Goal: Task Accomplishment & Management: Use online tool/utility

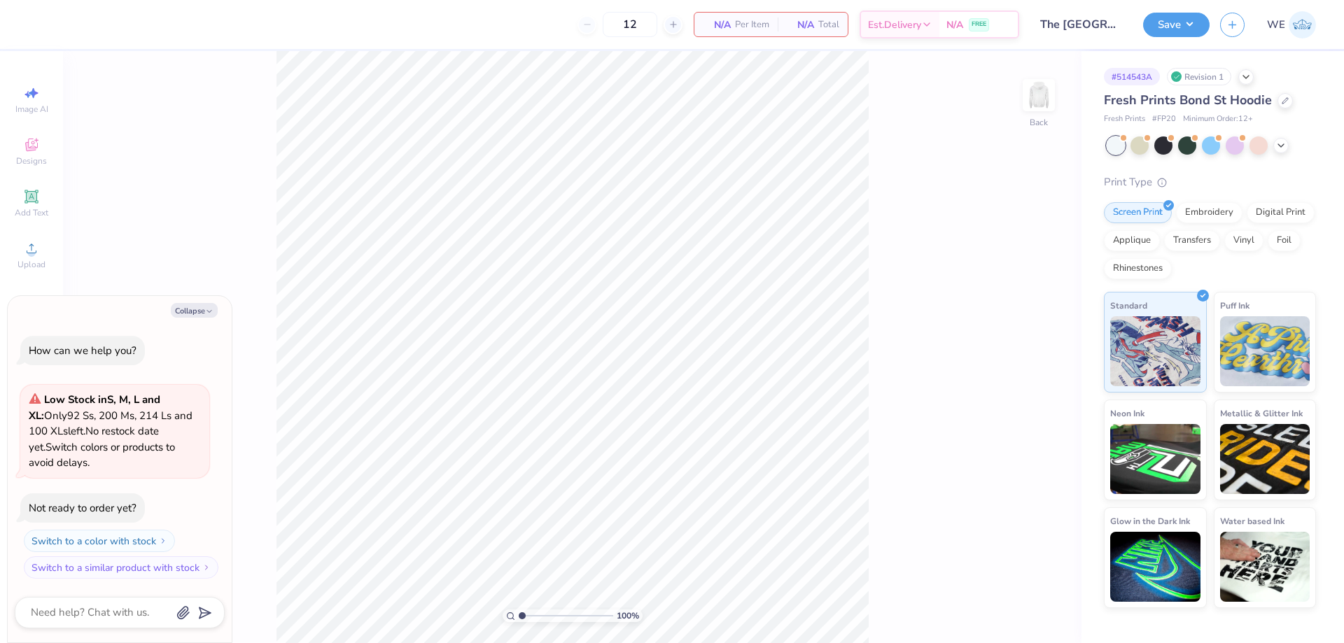
type textarea "x"
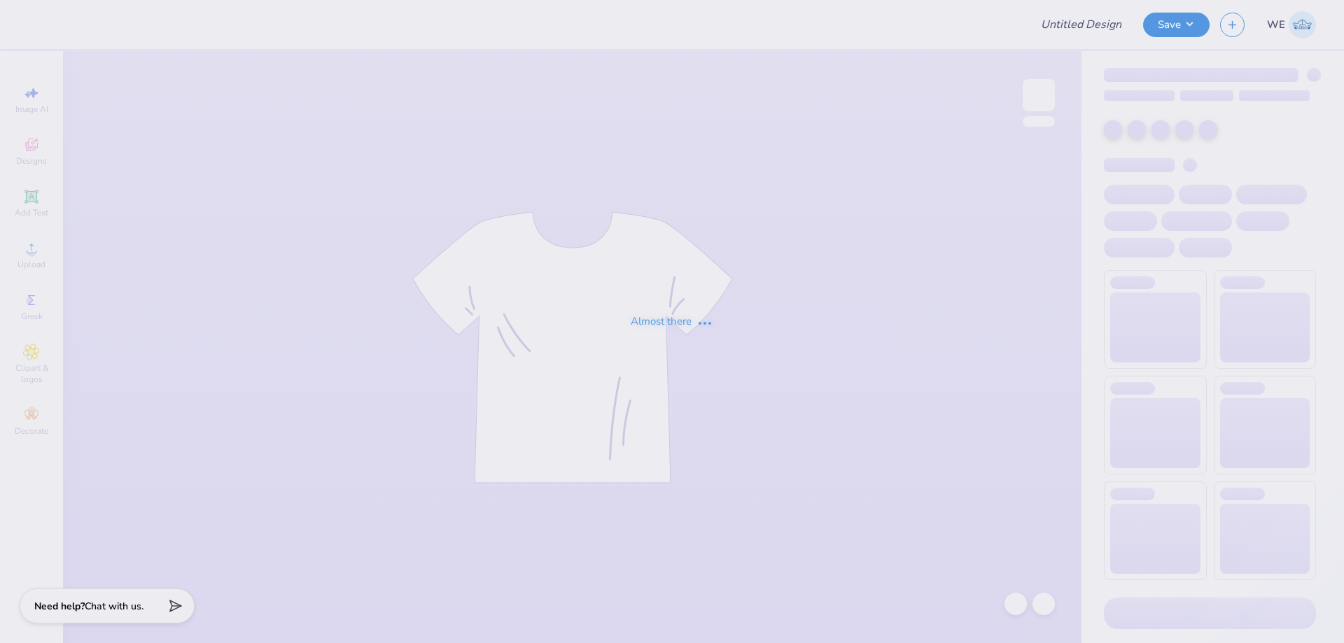
type input "The [GEOGRAPHIC_DATA][US_STATE] : [PERSON_NAME]"
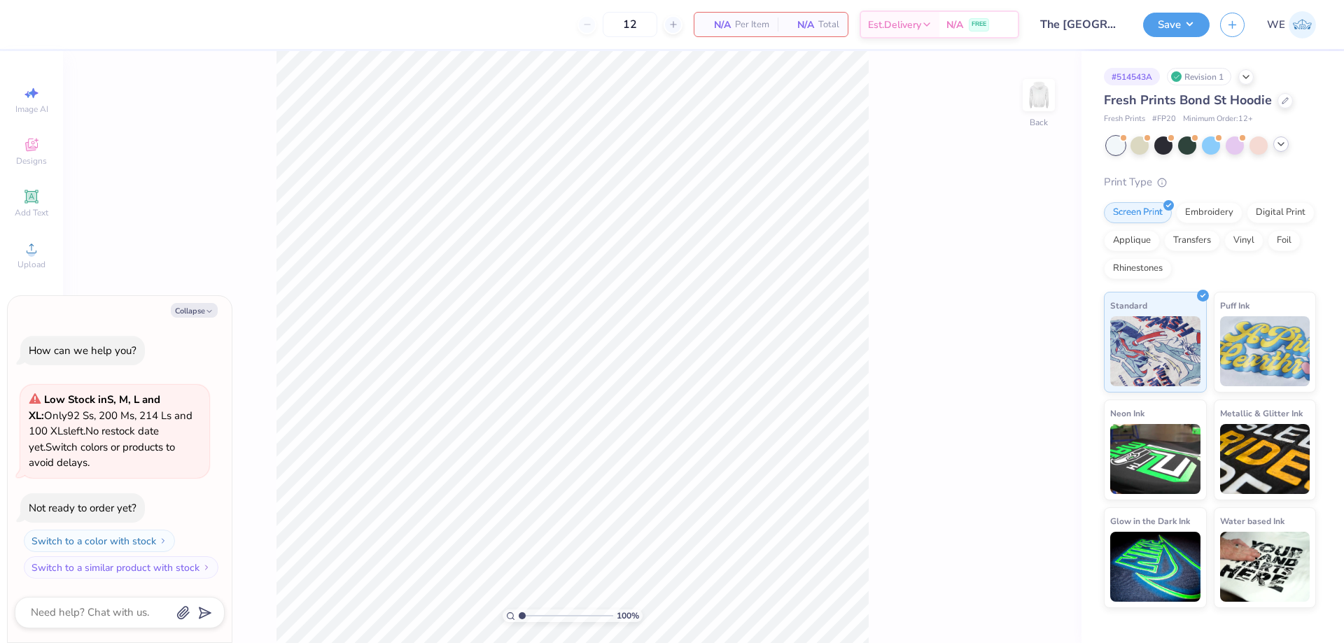
click at [1278, 145] on icon at bounding box center [1280, 144] width 11 height 11
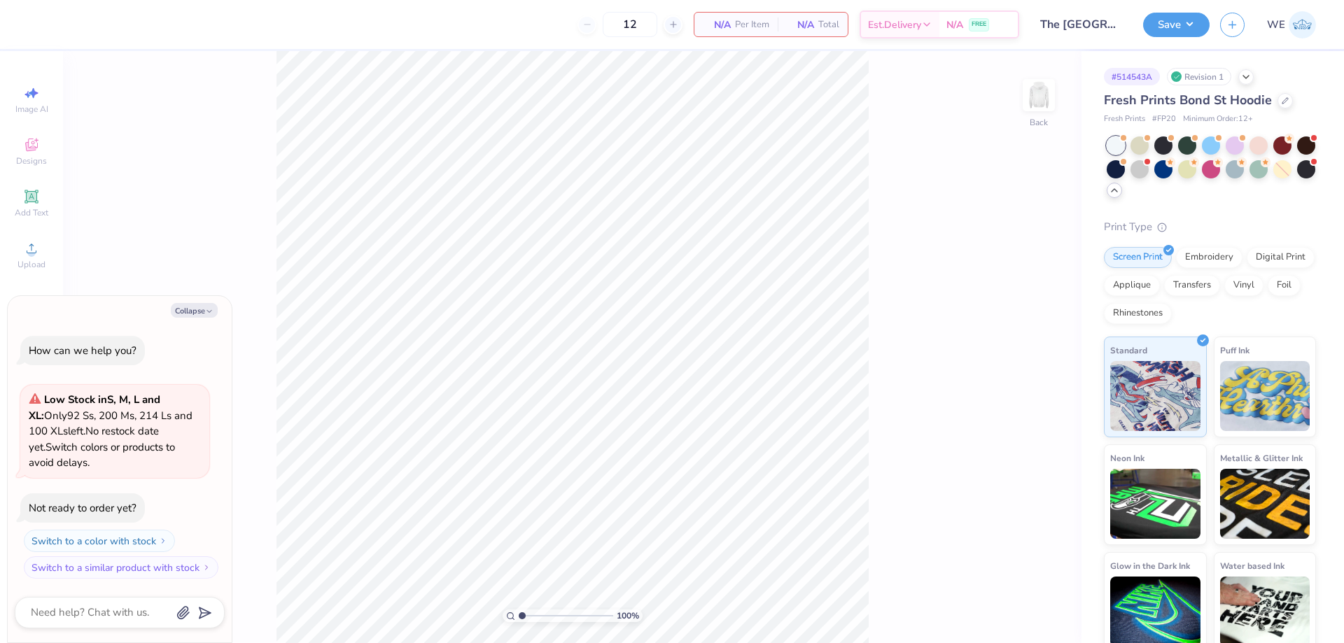
click at [1120, 193] on icon at bounding box center [1114, 190] width 11 height 11
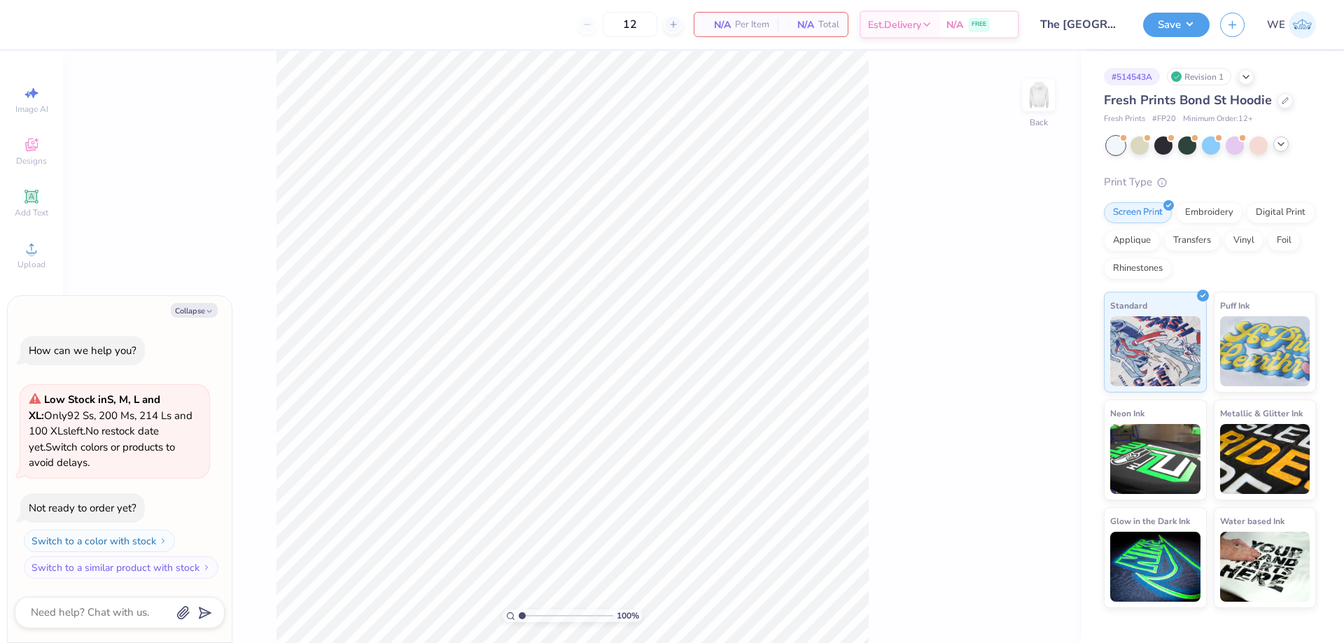
type textarea "x"
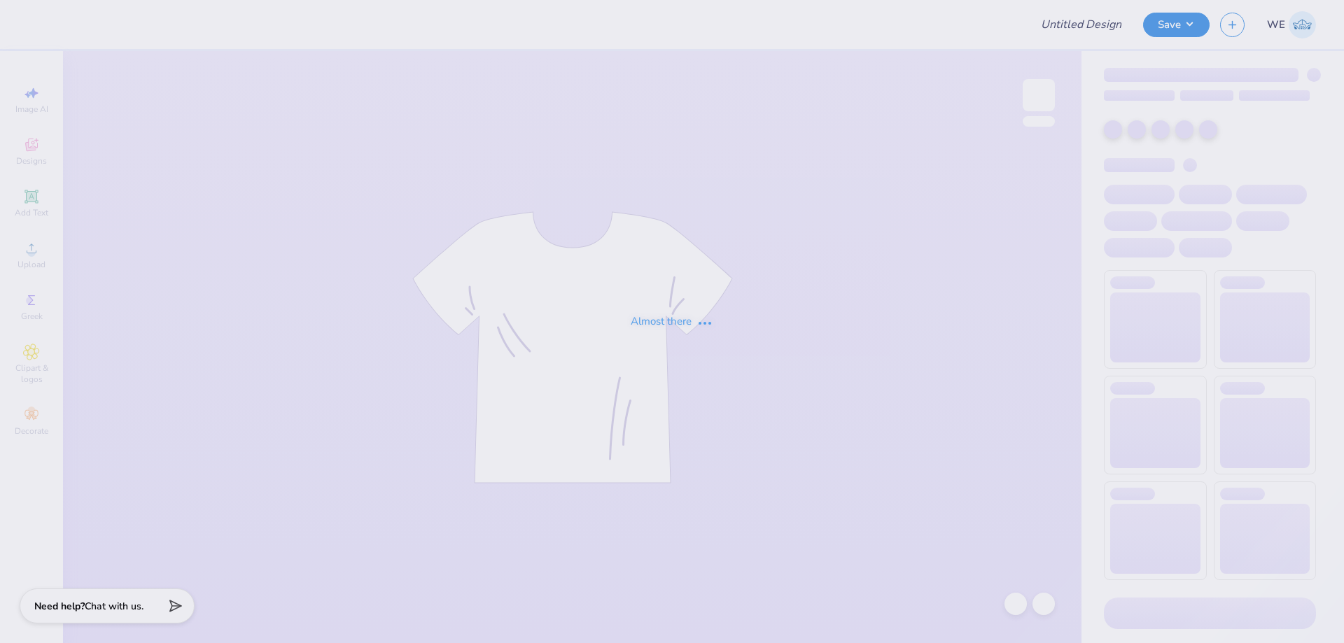
type input "Merch for Tau Kappa Epsilon"
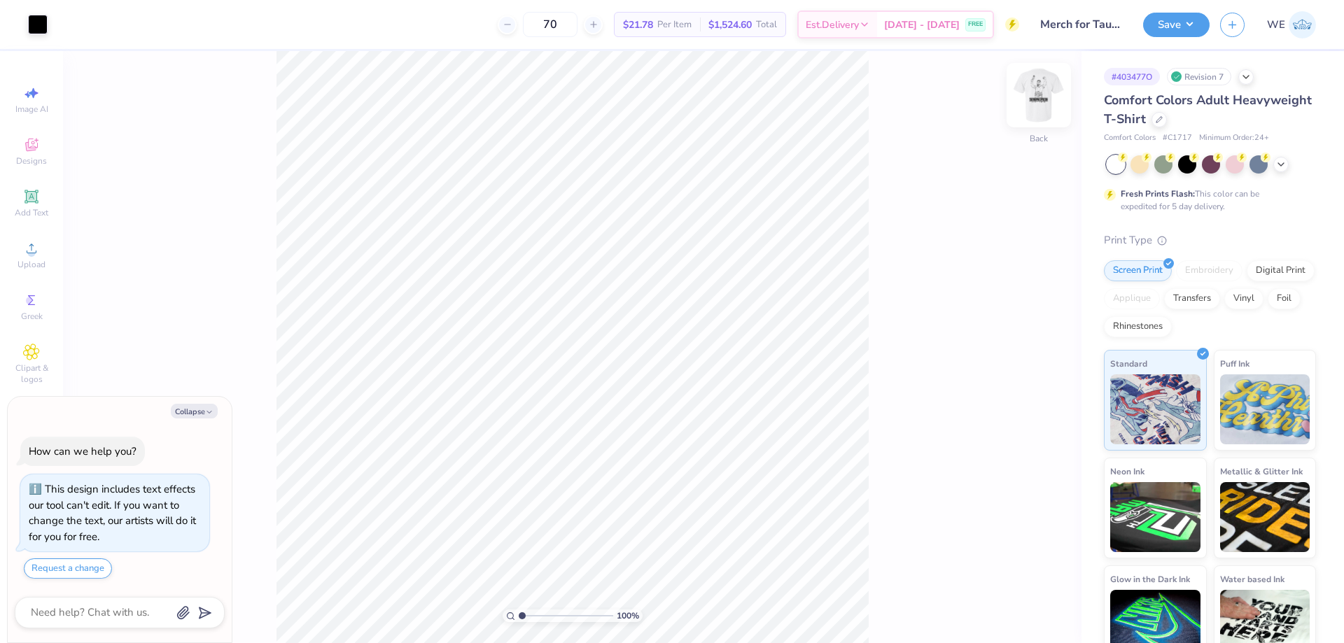
click at [1034, 84] on img at bounding box center [1039, 95] width 56 height 56
click at [1056, 93] on img at bounding box center [1039, 95] width 56 height 56
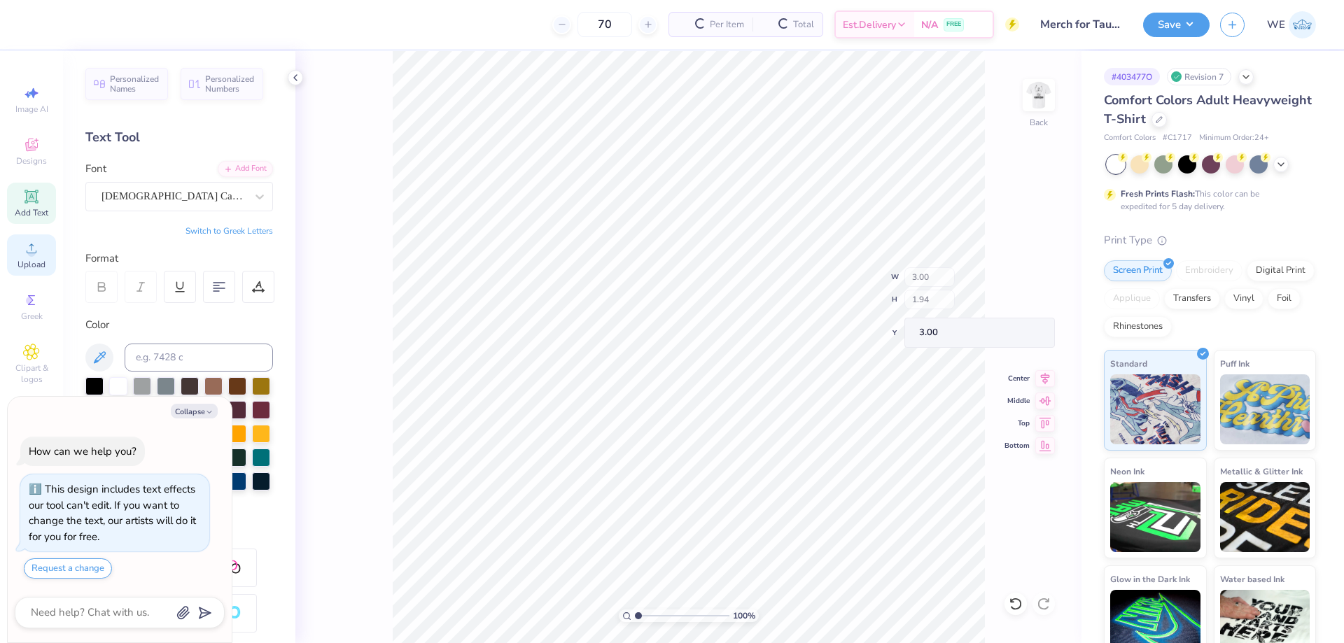
click at [36, 253] on icon at bounding box center [31, 248] width 17 height 17
type textarea "x"
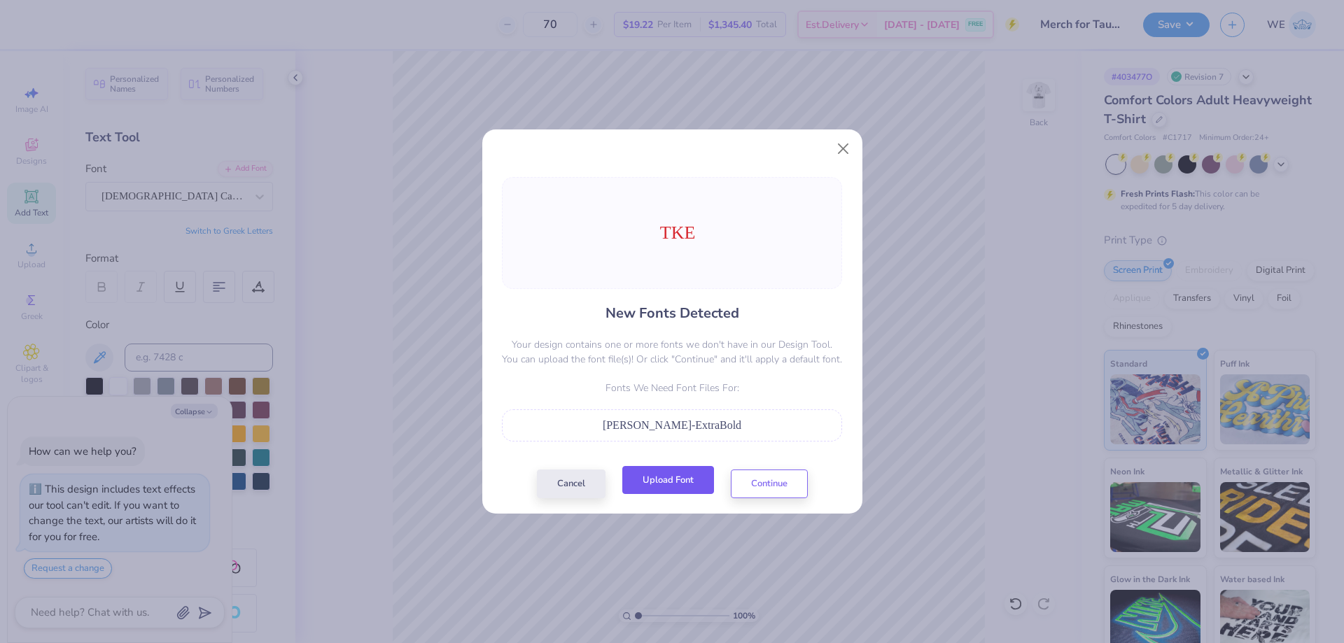
click at [662, 489] on button "Upload Font" at bounding box center [668, 480] width 92 height 29
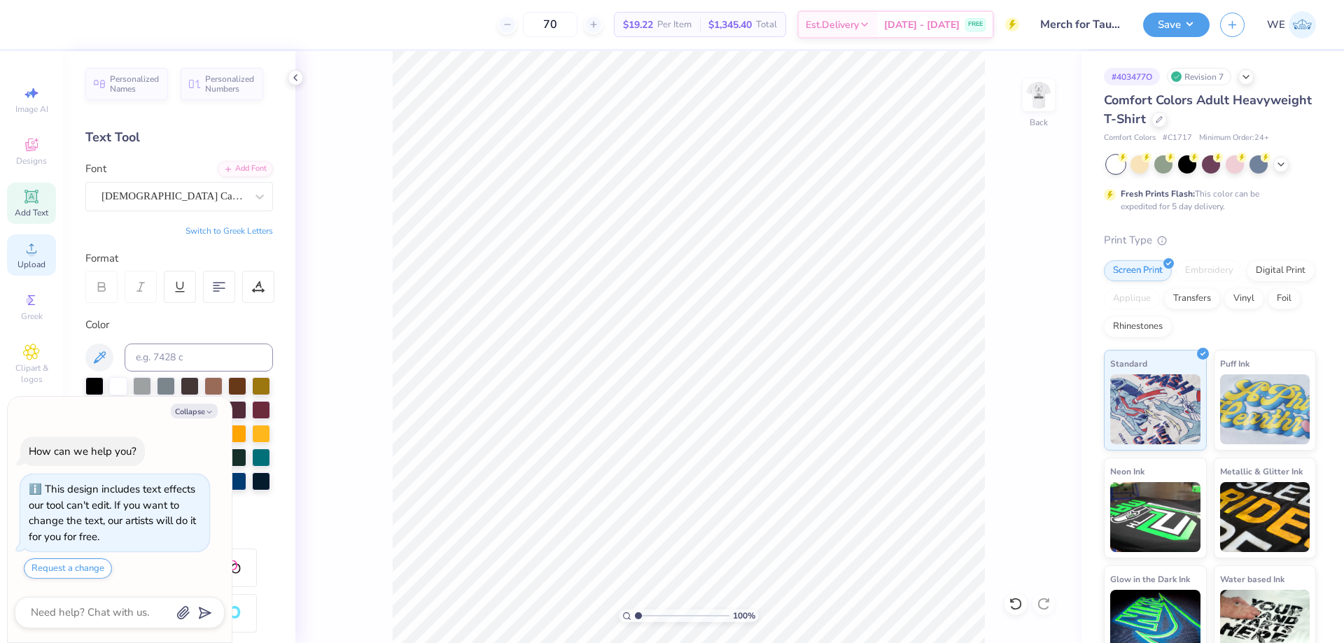
click at [29, 262] on span "Upload" at bounding box center [31, 264] width 28 height 11
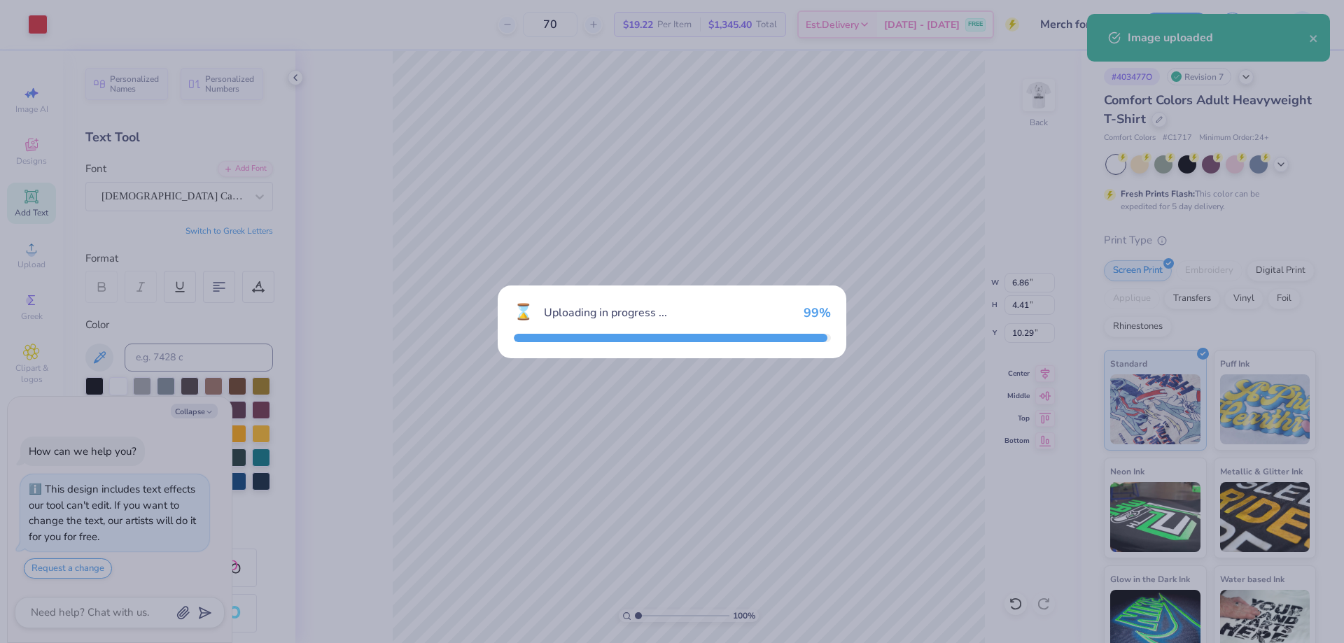
type textarea "x"
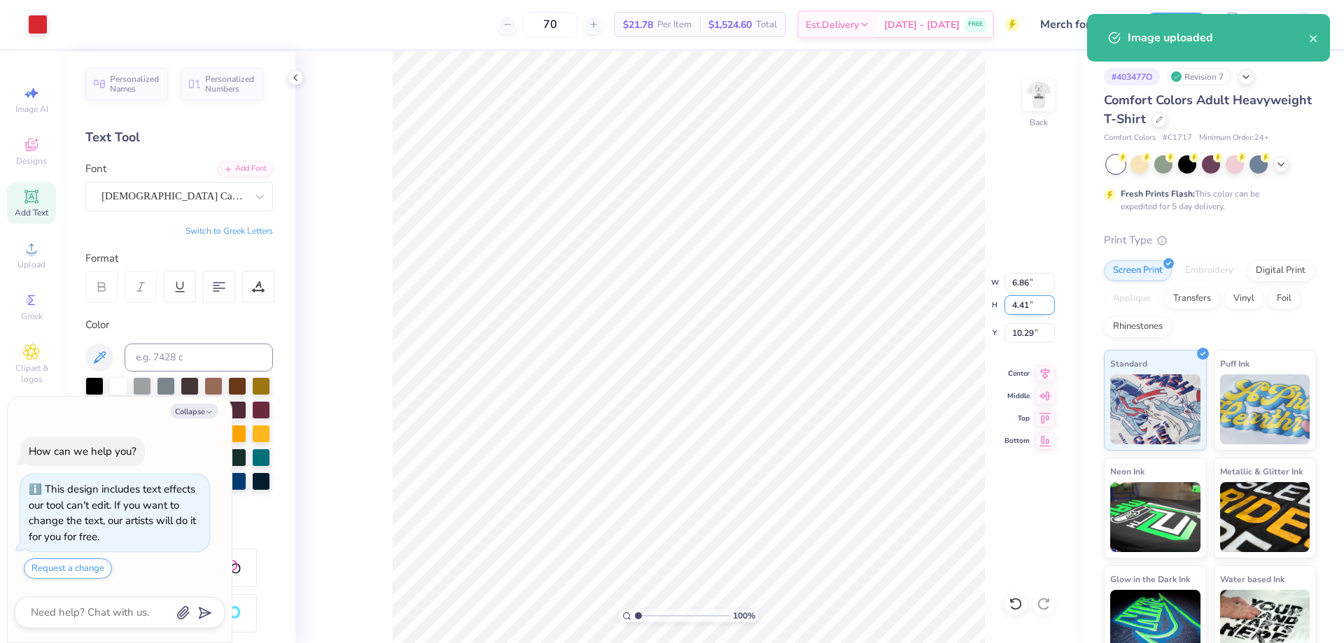
click at [1021, 301] on input "4.41" at bounding box center [1029, 305] width 50 height 20
type input "3.5"
type textarea "x"
type input "5.45"
type input "3.50"
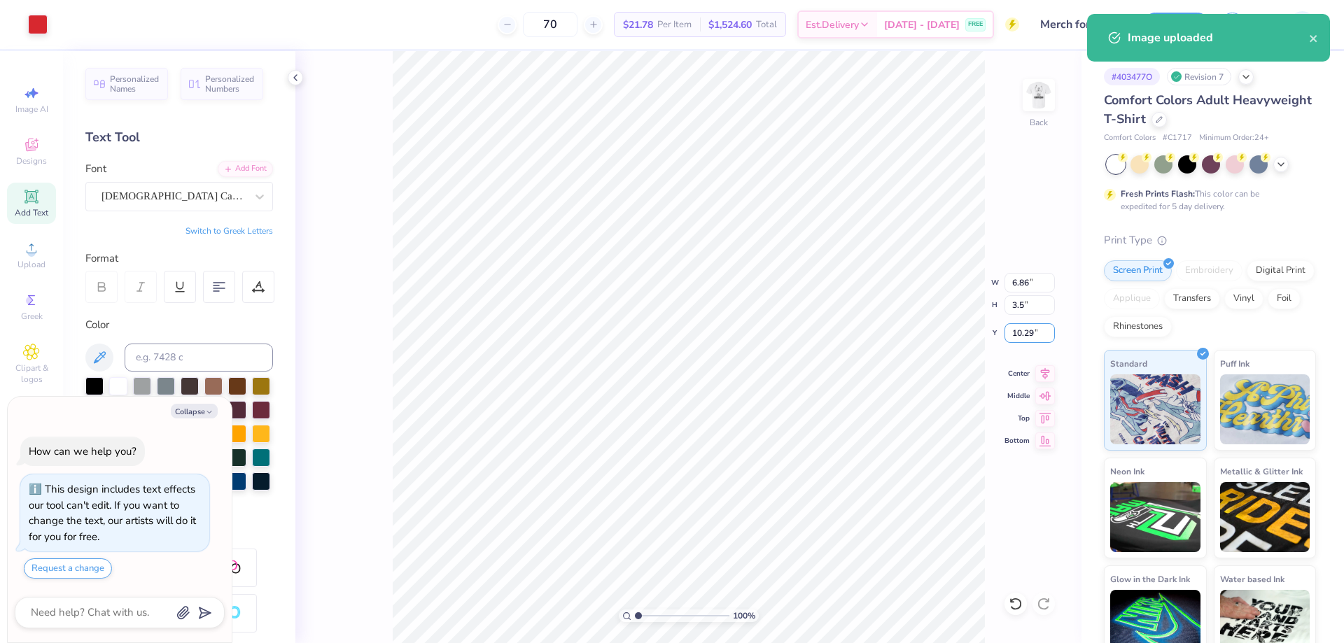
type input "10.75"
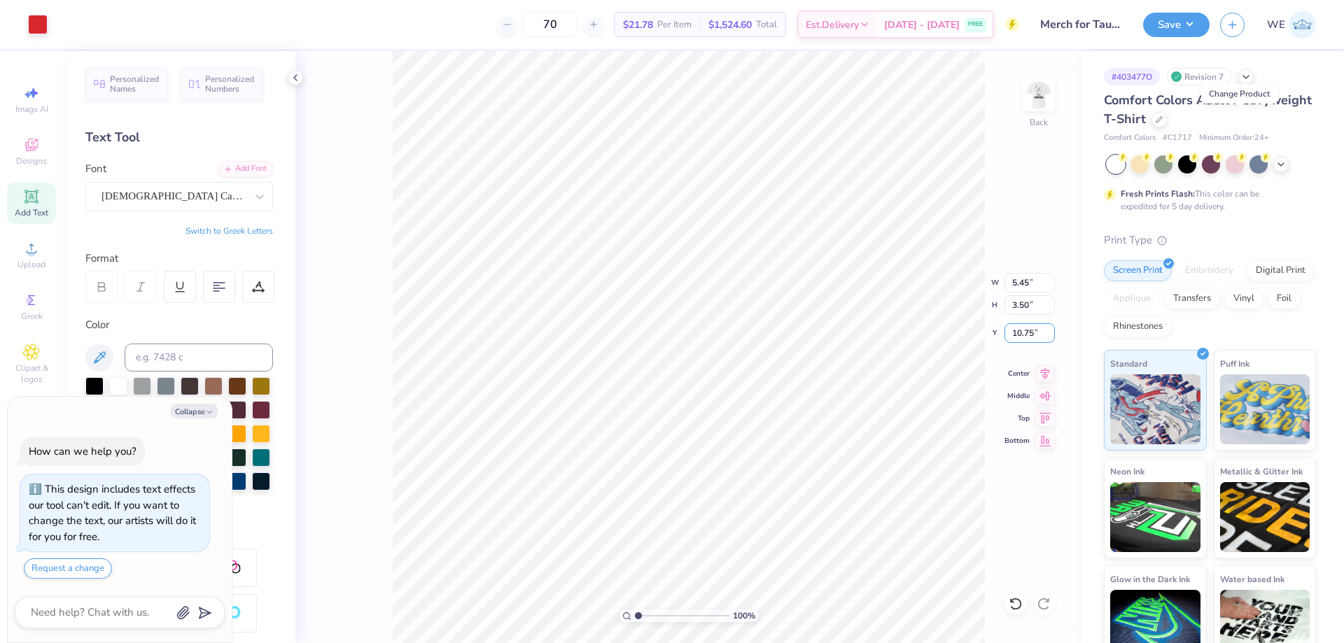
type textarea "x"
type input "3"
type textarea "x"
type input "3.00"
type textarea "x"
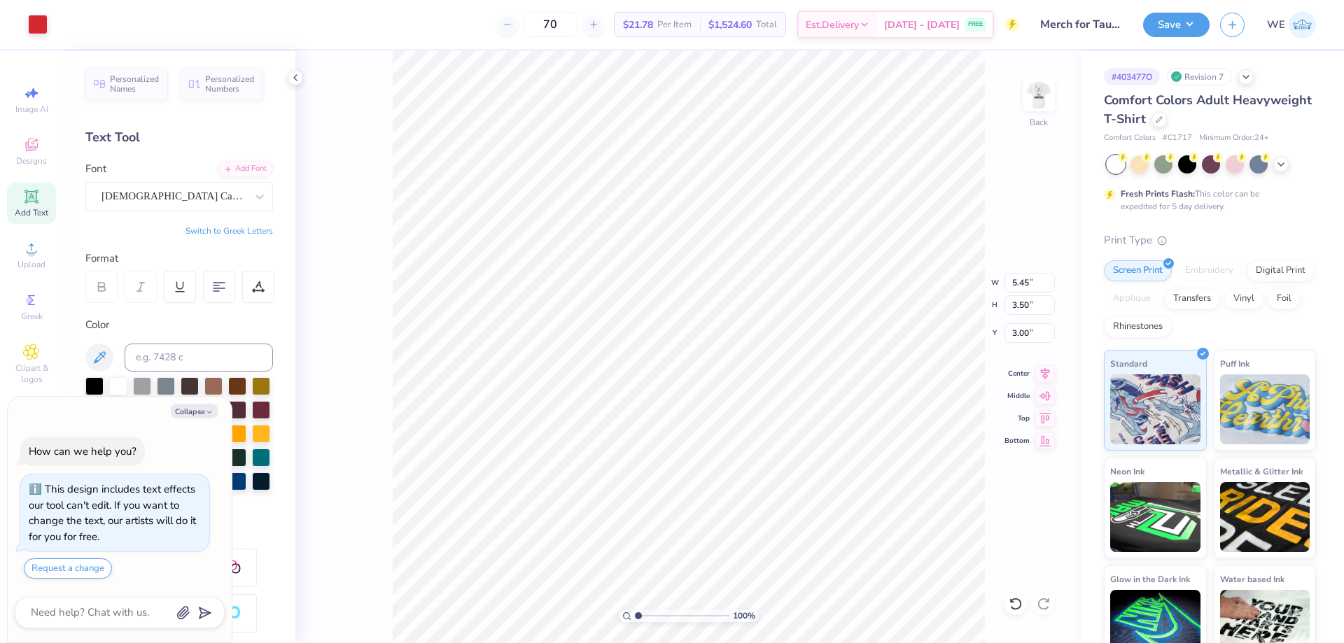
type input "4.87"
click at [298, 81] on icon at bounding box center [295, 77] width 11 height 11
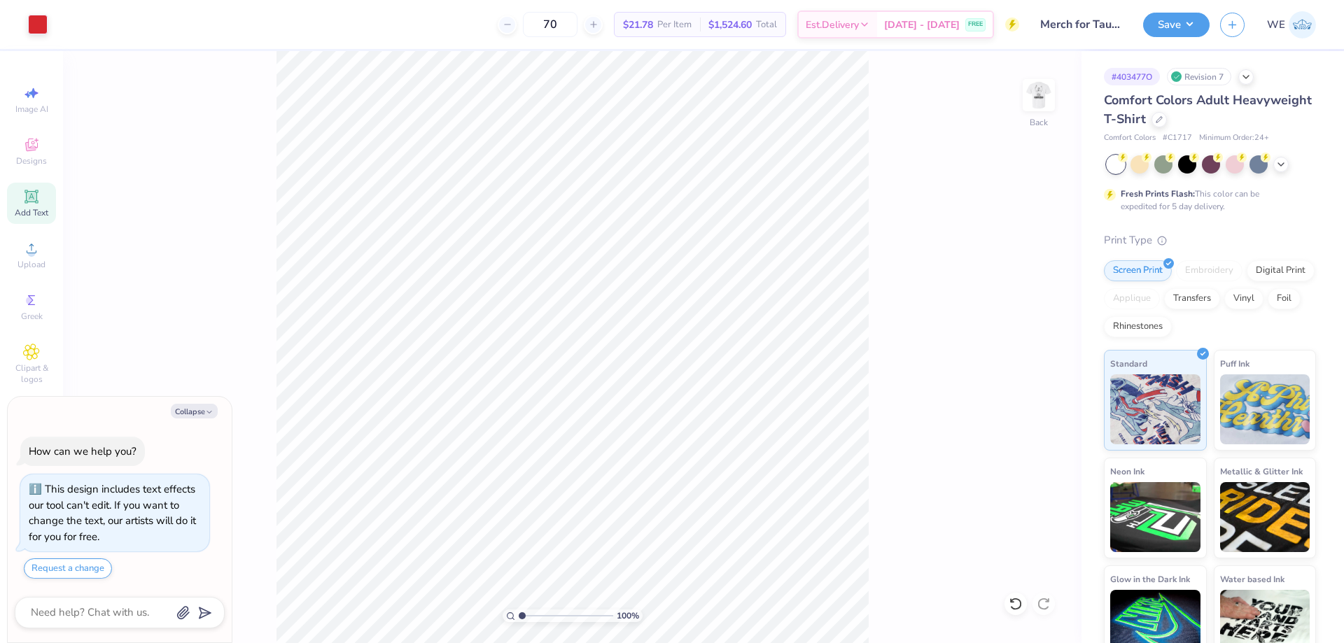
type textarea "x"
click at [1030, 307] on input "3.50" at bounding box center [1029, 305] width 50 height 20
type input "3"
type textarea "x"
type input "4.67"
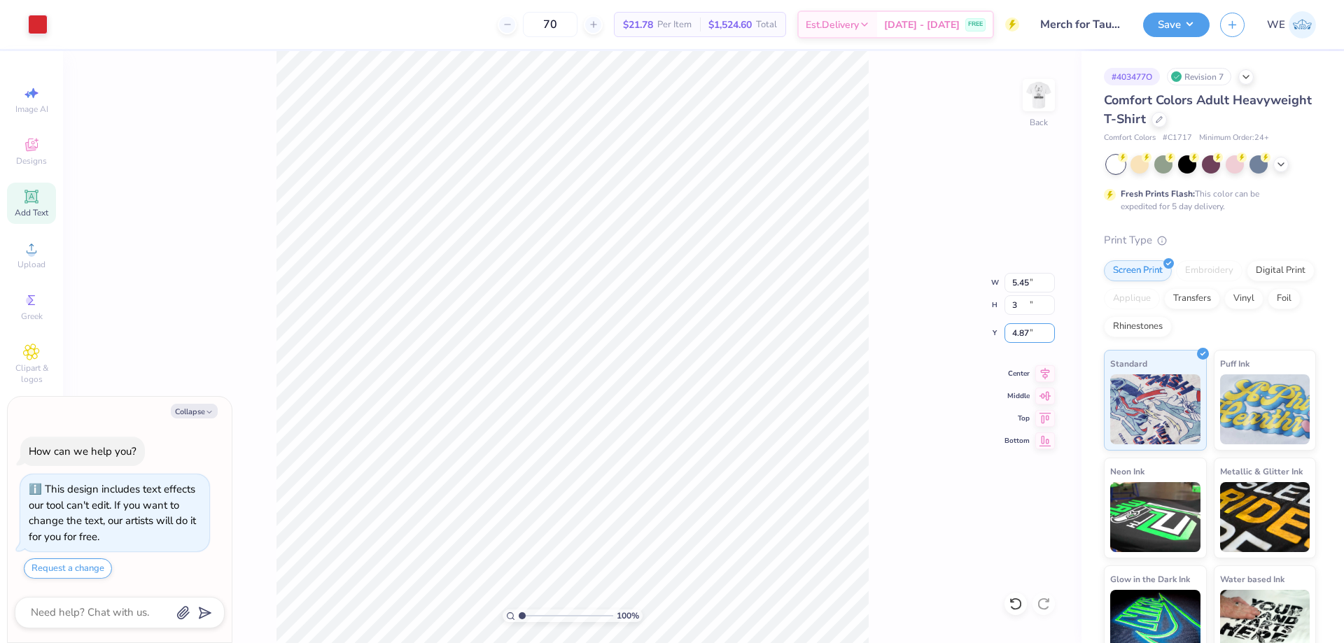
type input "3.00"
type input "5.12"
type textarea "x"
click at [1027, 286] on input "4.67" at bounding box center [1029, 283] width 50 height 20
type input "3"
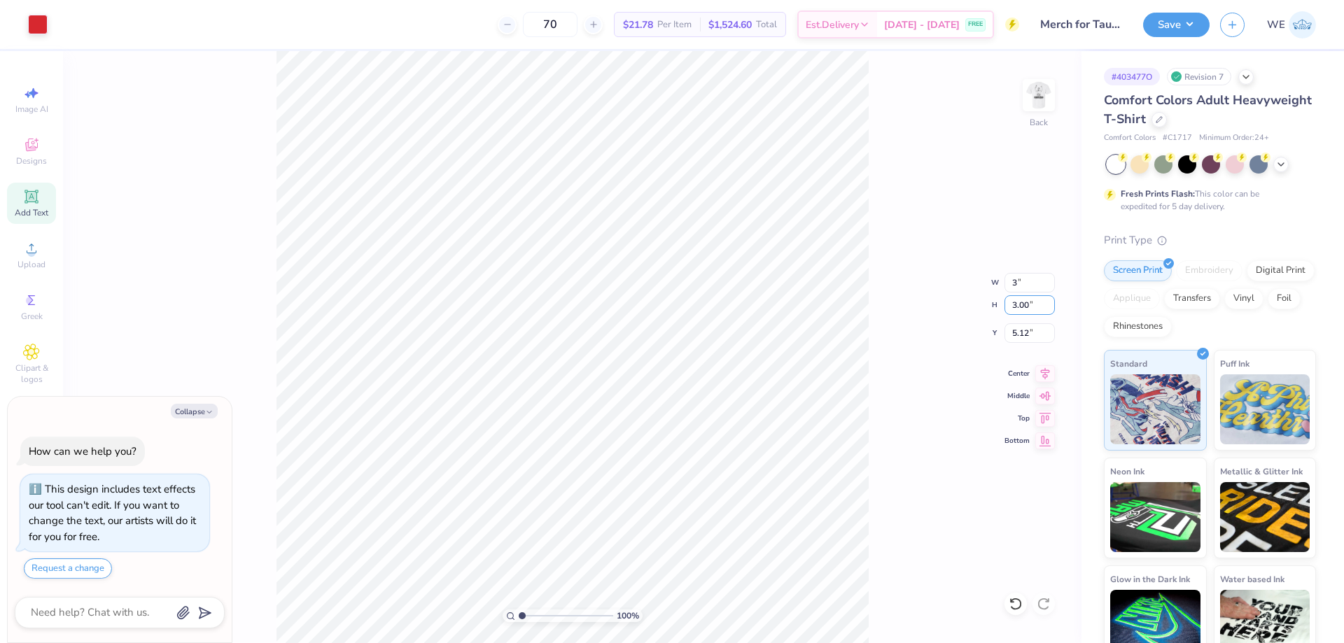
type input "1.93"
type textarea "x"
type input "3.00"
type input "5.66"
type textarea "x"
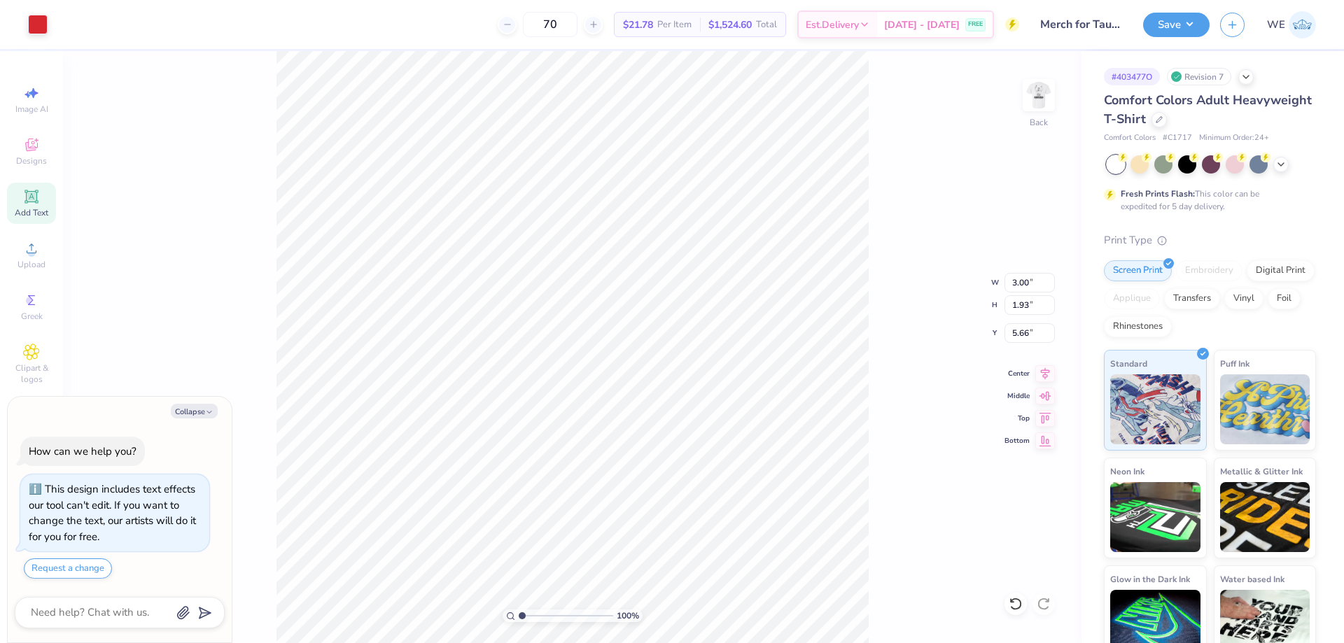
type input "5.58"
drag, startPoint x: 1014, startPoint y: 343, endPoint x: 1018, endPoint y: 335, distance: 8.8
click at [1014, 342] on div "100 % Back W 3.00 3.00 " H 1.93 1.93 " Y 5.58 5.58 " Center Middle Top Bottom" at bounding box center [572, 347] width 1018 height 592
click at [1019, 334] on div "100 % Back W 3.00 3.00 " H 1.93 1.93 " Y 5.58 5.58 " Center Middle Top Bottom" at bounding box center [572, 347] width 1018 height 592
type textarea "x"
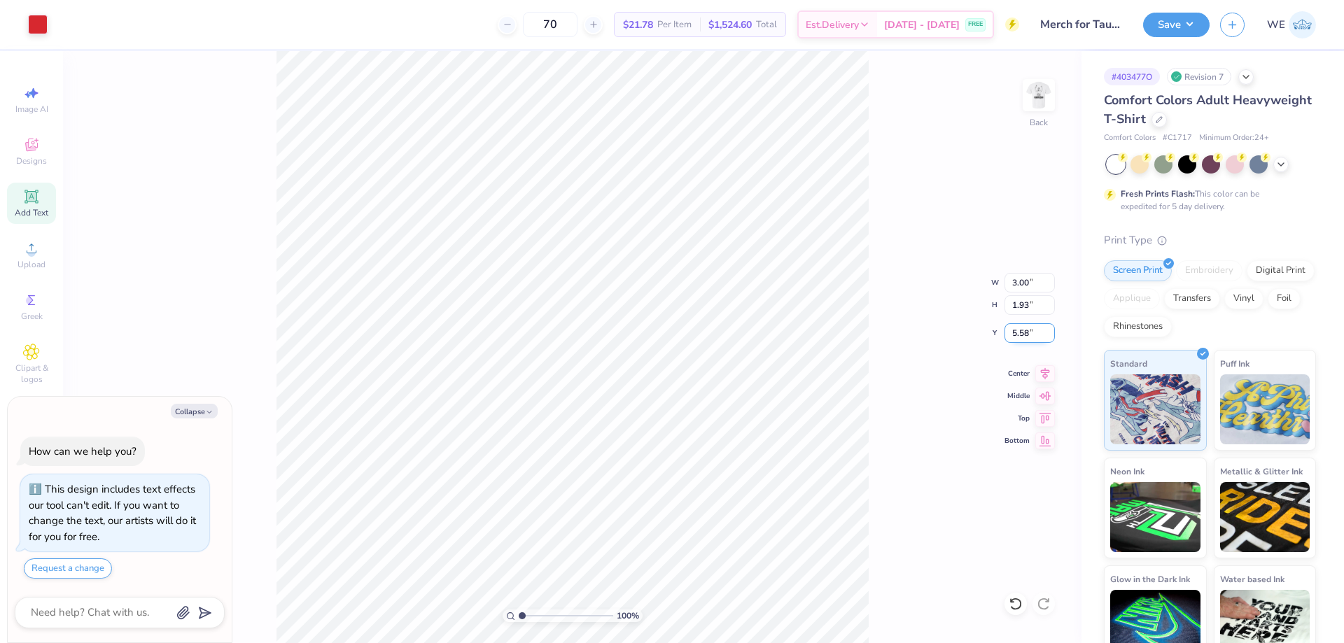
click at [1011, 330] on input "5.58" at bounding box center [1029, 333] width 50 height 20
type input "3"
type textarea "x"
type input "3.00"
click at [1038, 99] on img at bounding box center [1039, 95] width 56 height 56
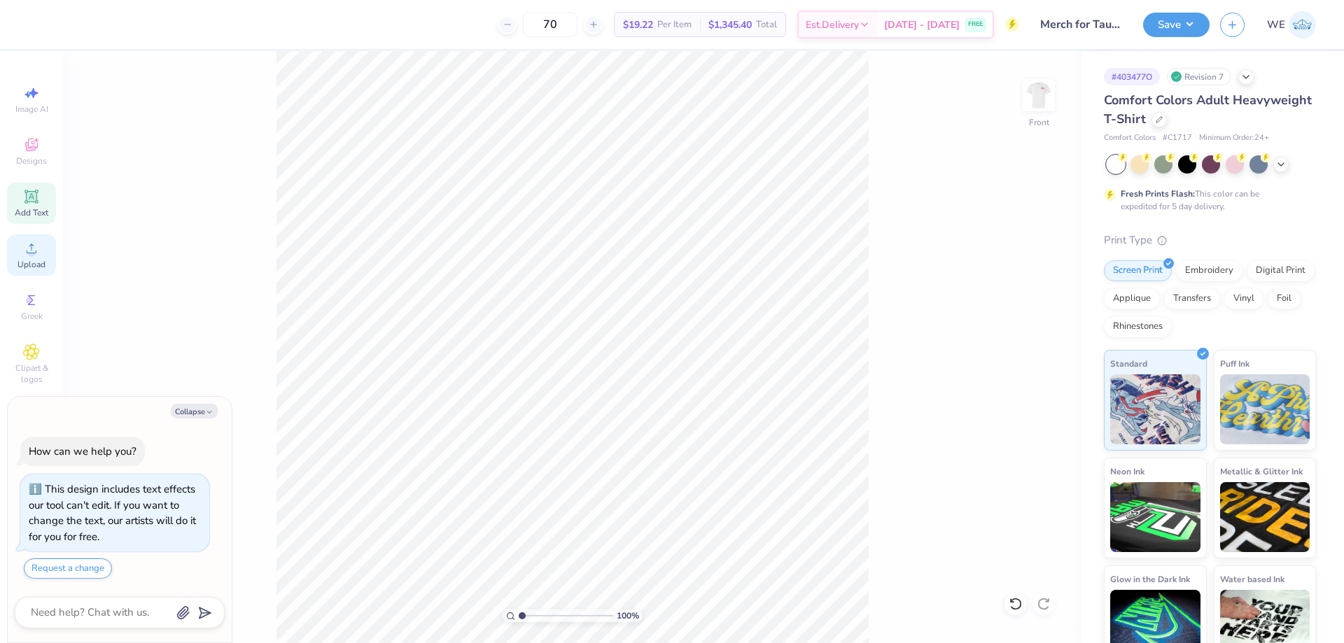
click at [36, 251] on icon at bounding box center [31, 248] width 17 height 17
click at [27, 246] on icon at bounding box center [31, 248] width 17 height 17
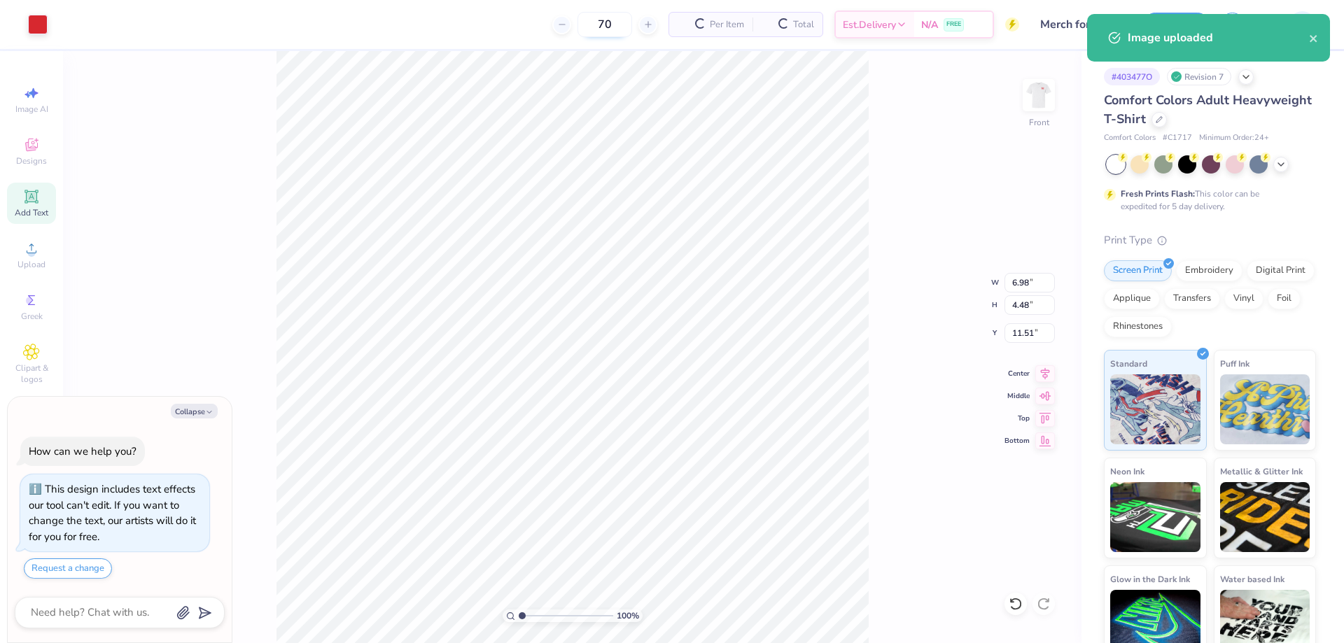
click at [38, 267] on span "Upload" at bounding box center [31, 264] width 28 height 11
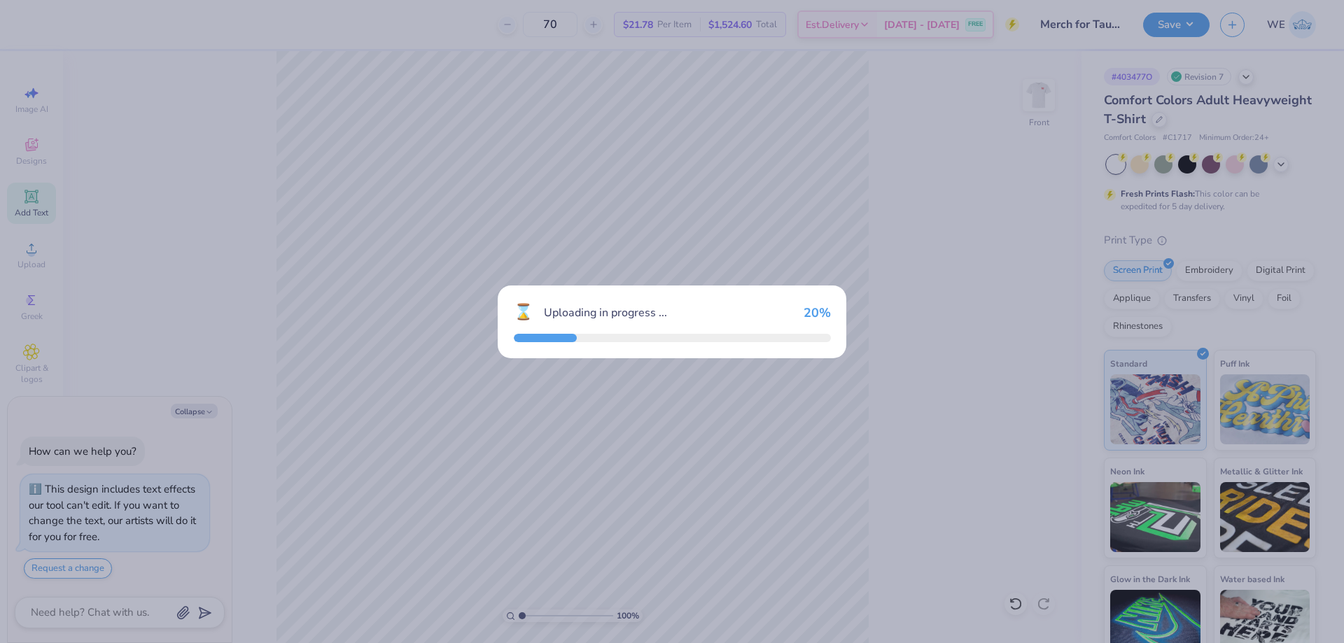
click at [322, 276] on div "⌛ Uploading in progress ... 20 %" at bounding box center [672, 321] width 1344 height 643
click at [454, 366] on div "⌛ Uploading in progress ... 20 %" at bounding box center [672, 321] width 1344 height 643
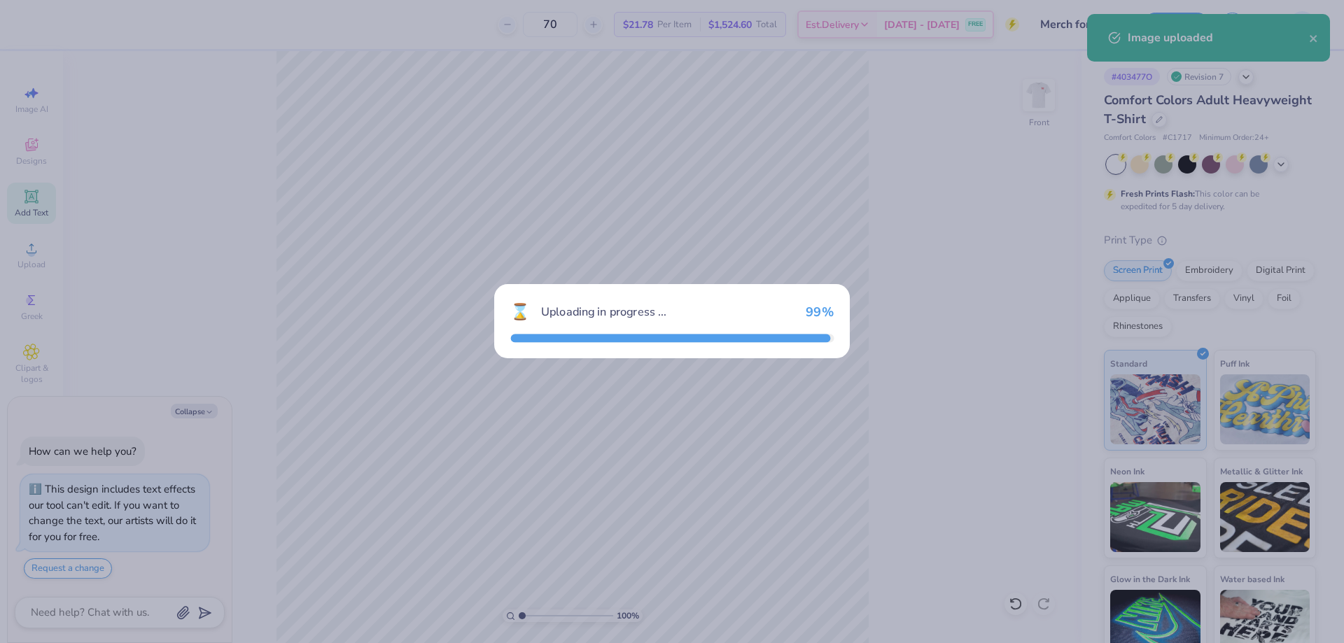
type textarea "x"
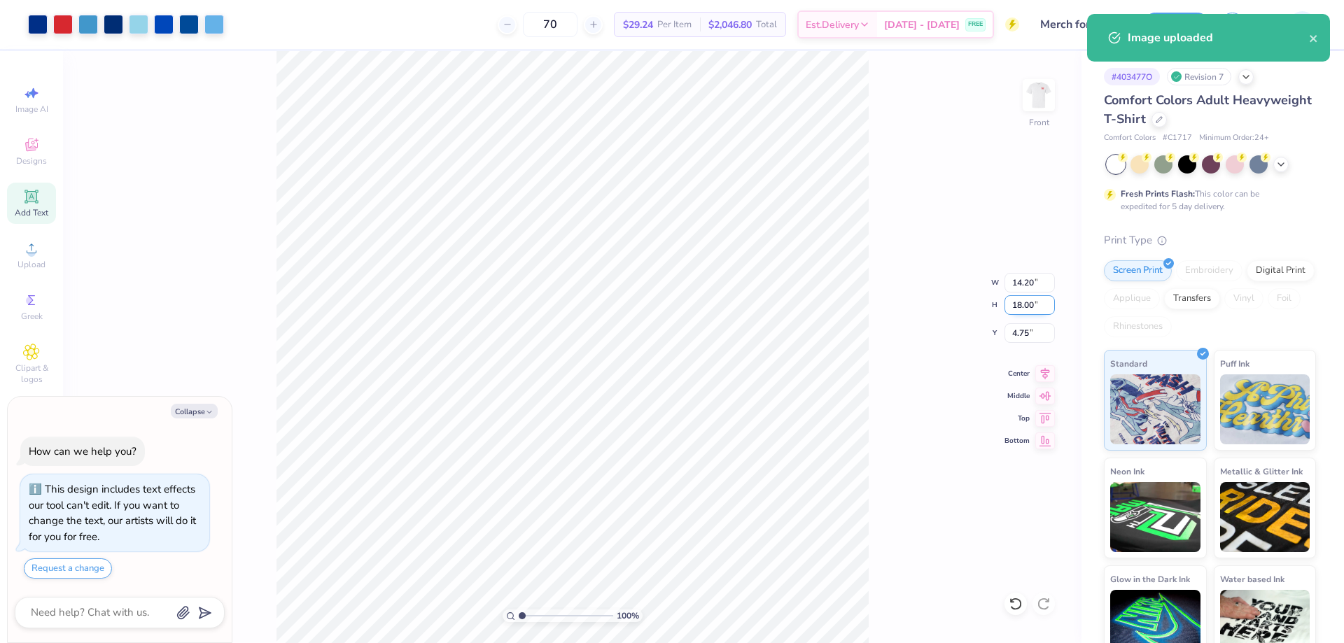
click at [1025, 311] on input "18.00" at bounding box center [1029, 305] width 50 height 20
type input "15"
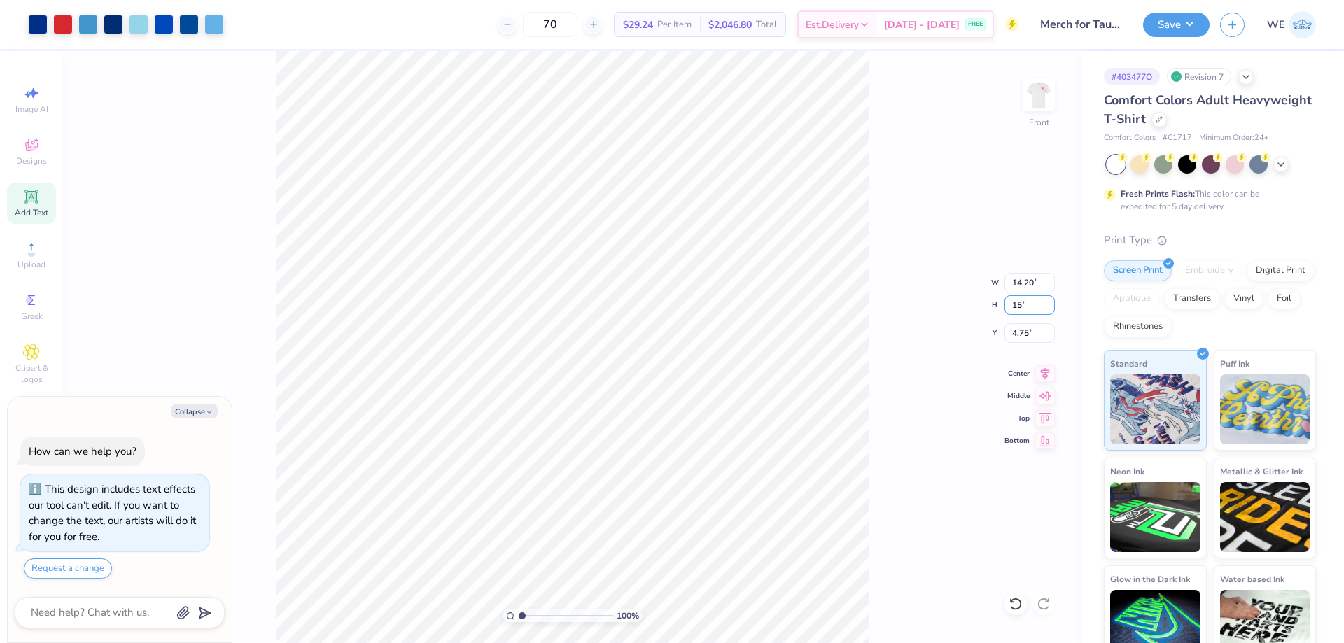
type textarea "x"
type input "11.84"
type input "15.00"
type input "6.25"
click at [1032, 280] on input "11.84" at bounding box center [1029, 283] width 50 height 20
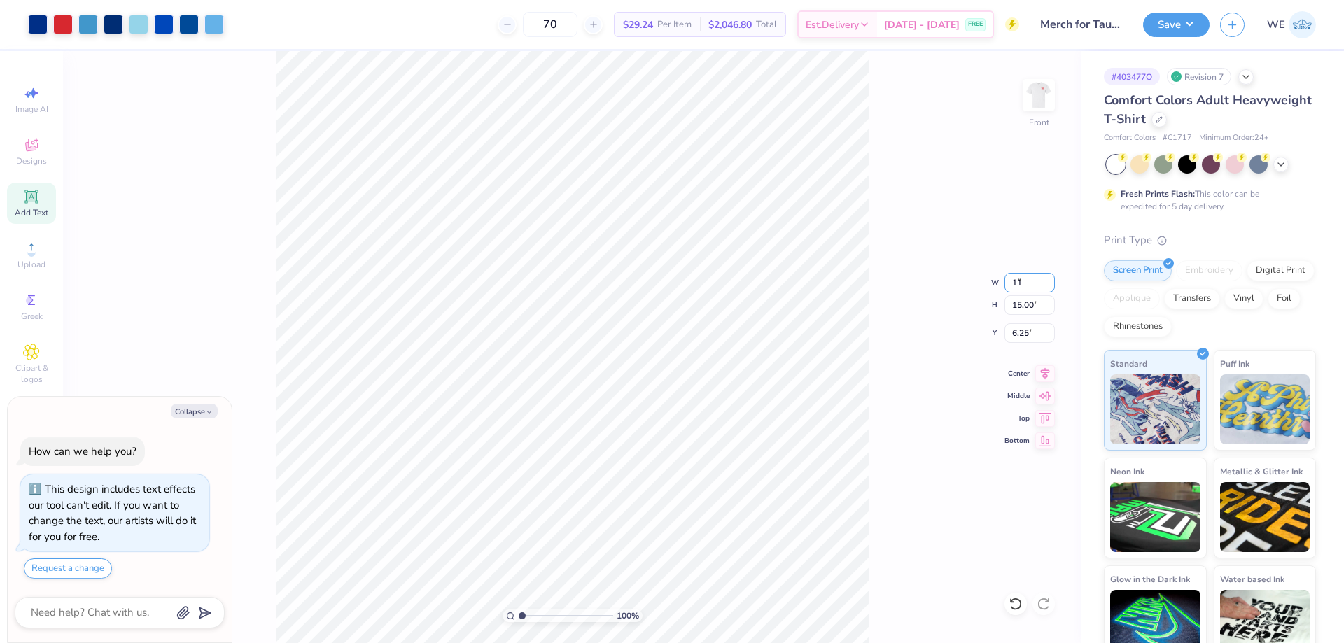
type input "11"
type textarea "x"
type input "11.00"
type input "13.94"
click at [1017, 335] on input "6.78" at bounding box center [1029, 333] width 50 height 20
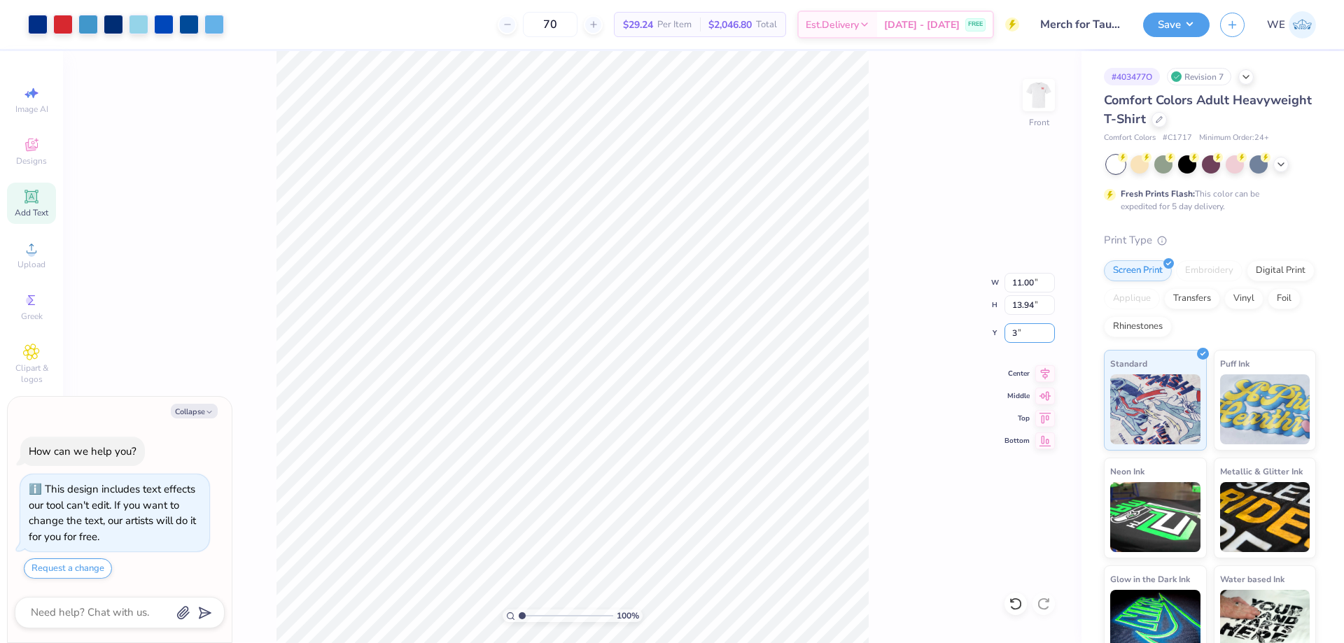
type input "3"
type textarea "x"
type input "3.00"
click at [877, 353] on div "100 % Front W 11.00 11.00 " H 13.94 13.94 " Y 3.00 3.00 " Center Middle Top Bot…" at bounding box center [572, 347] width 1018 height 592
type textarea "x"
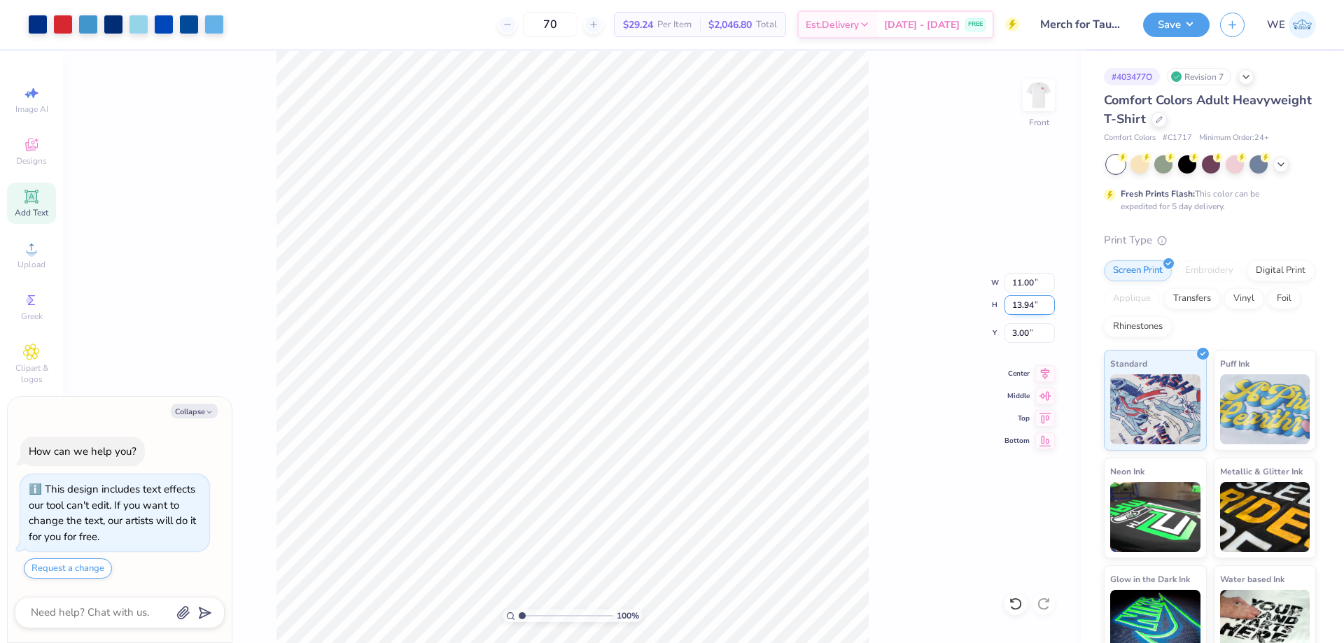
click at [1024, 302] on input "13.94" at bounding box center [1029, 305] width 50 height 20
type input "14"
type textarea "x"
type input "11.05"
type input "14.00"
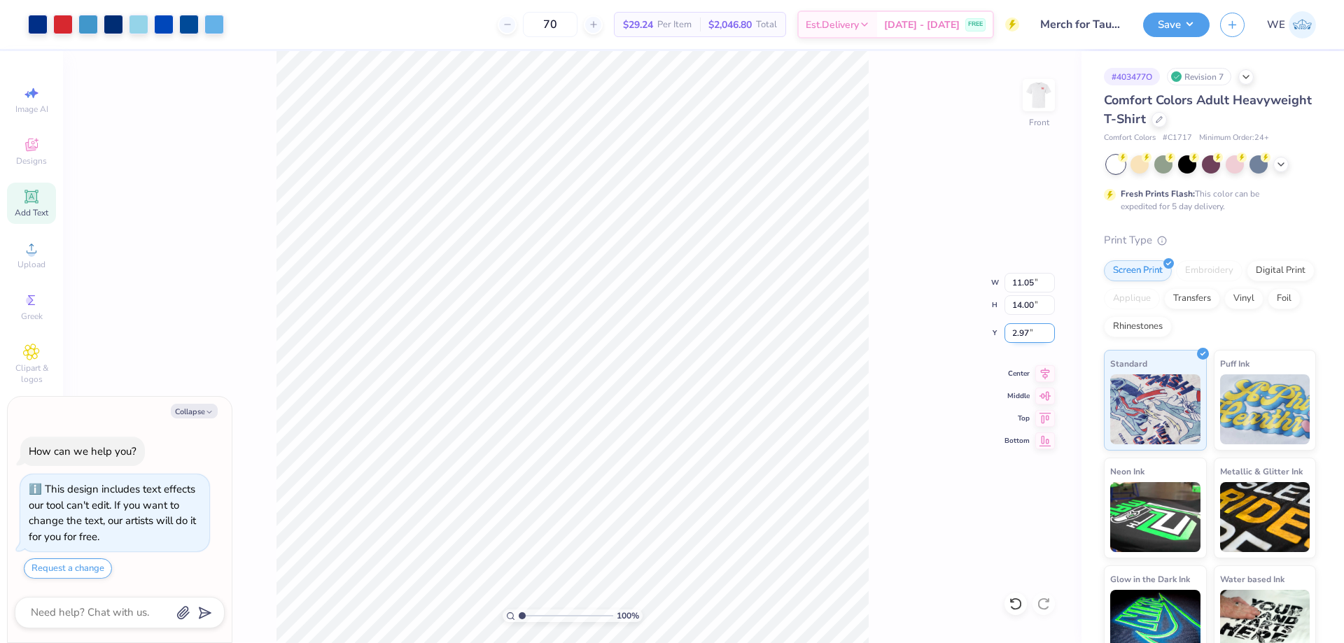
click at [1025, 335] on input "2.97" at bounding box center [1029, 333] width 50 height 20
type input "3"
type textarea "x"
type input "3.00"
click at [1169, 27] on button "Save" at bounding box center [1176, 22] width 66 height 24
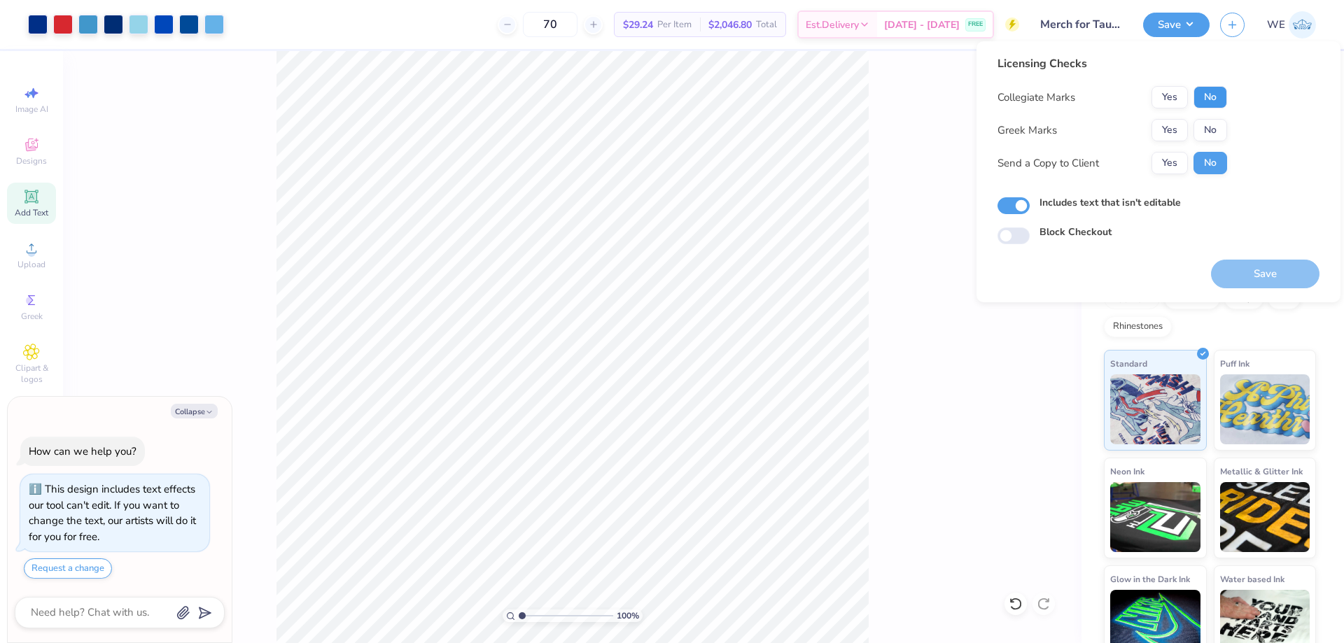
click at [1214, 99] on button "No" at bounding box center [1210, 97] width 34 height 22
click at [1190, 125] on div "Yes No" at bounding box center [1189, 130] width 76 height 22
click at [1178, 128] on button "Yes" at bounding box center [1169, 130] width 36 height 22
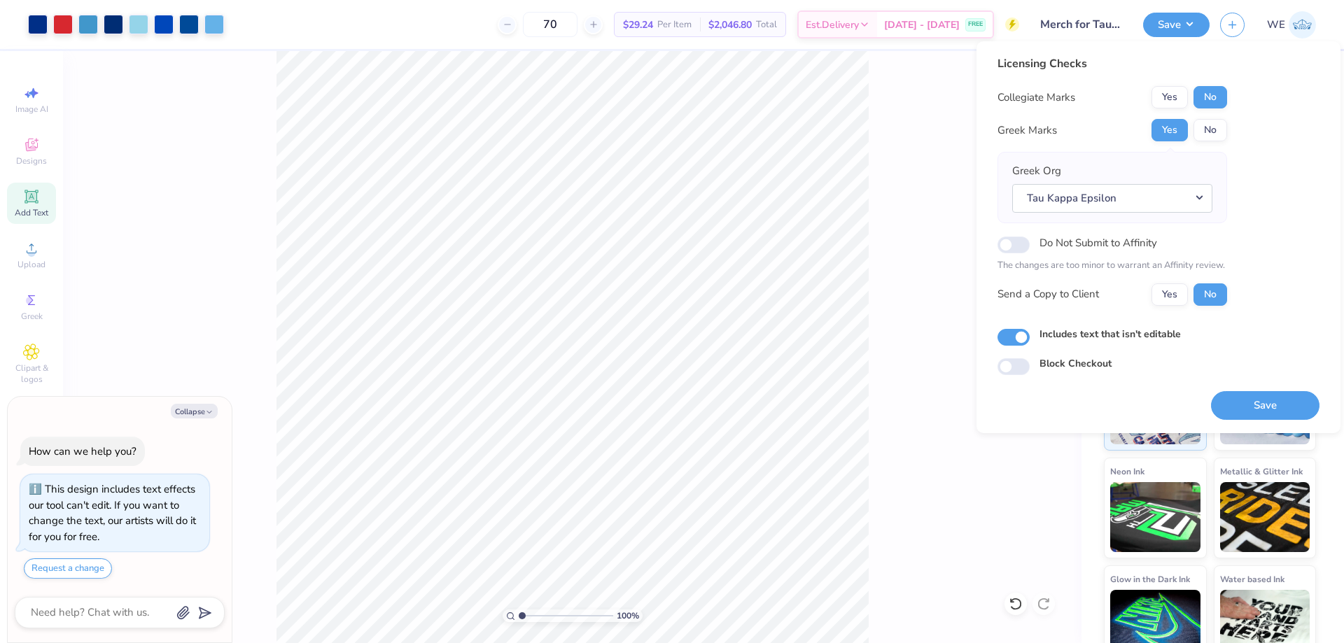
click at [1166, 308] on div "Licensing Checks Collegiate Marks Yes No Greek Marks Yes No Greek Org Tau Kappa…" at bounding box center [1112, 185] width 230 height 261
click at [1166, 301] on button "Yes" at bounding box center [1169, 294] width 36 height 22
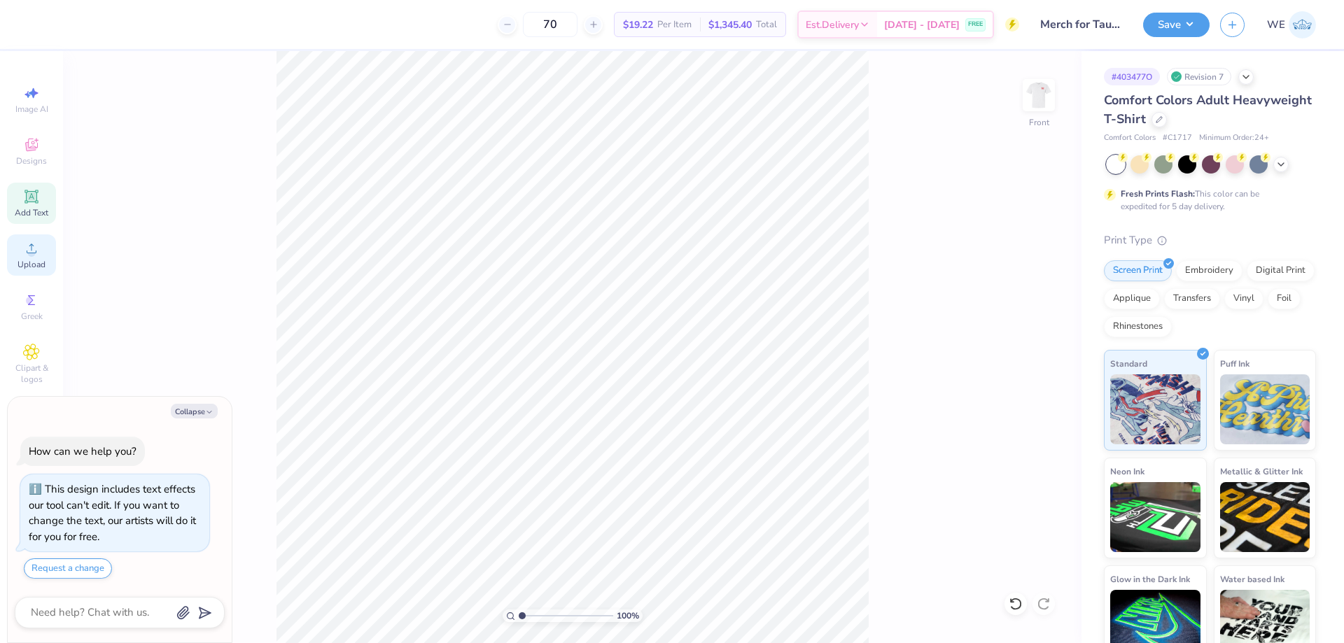
click at [29, 257] on div "Upload" at bounding box center [31, 254] width 49 height 41
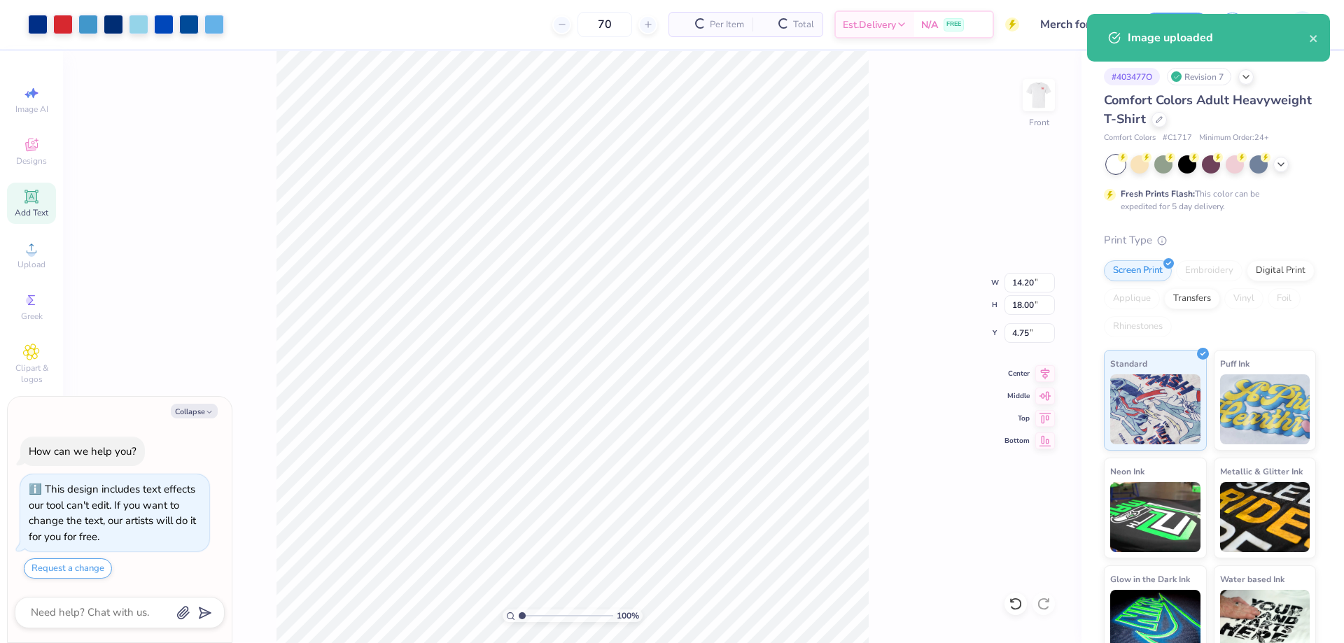
type textarea "x"
click at [1023, 281] on input "14.20" at bounding box center [1029, 283] width 50 height 20
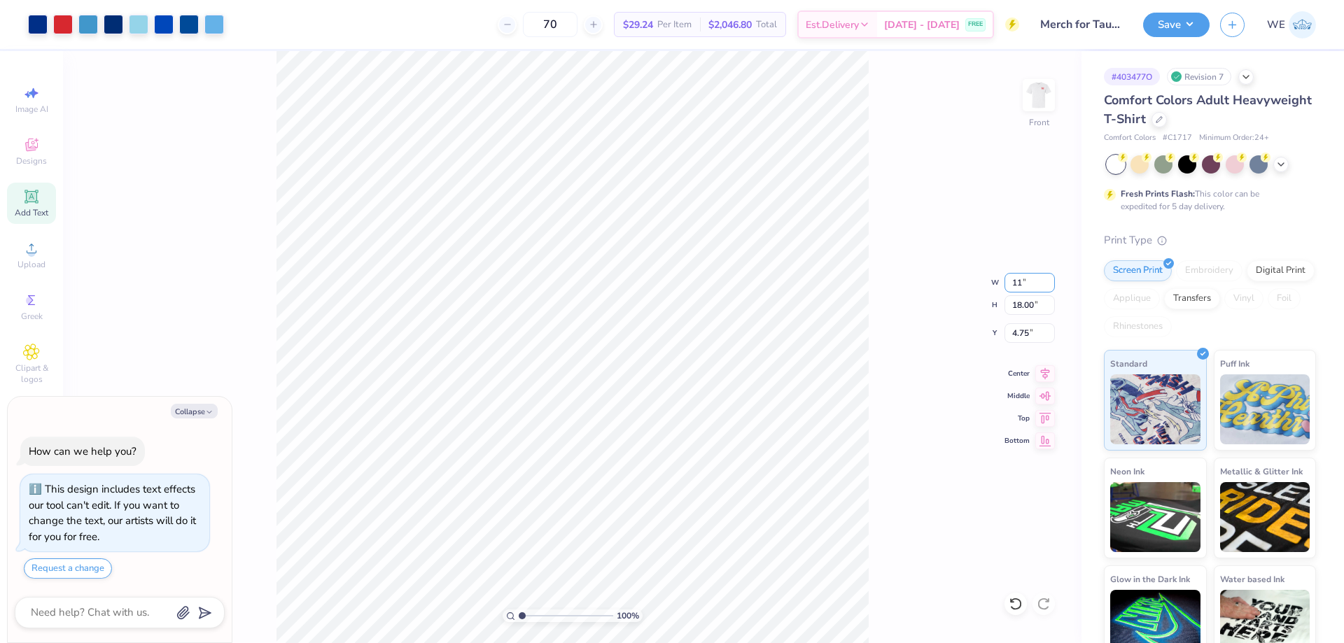
type input "11"
type textarea "x"
type input "11.00"
type input "13.94"
click at [1026, 338] on input "6.78" at bounding box center [1029, 333] width 50 height 20
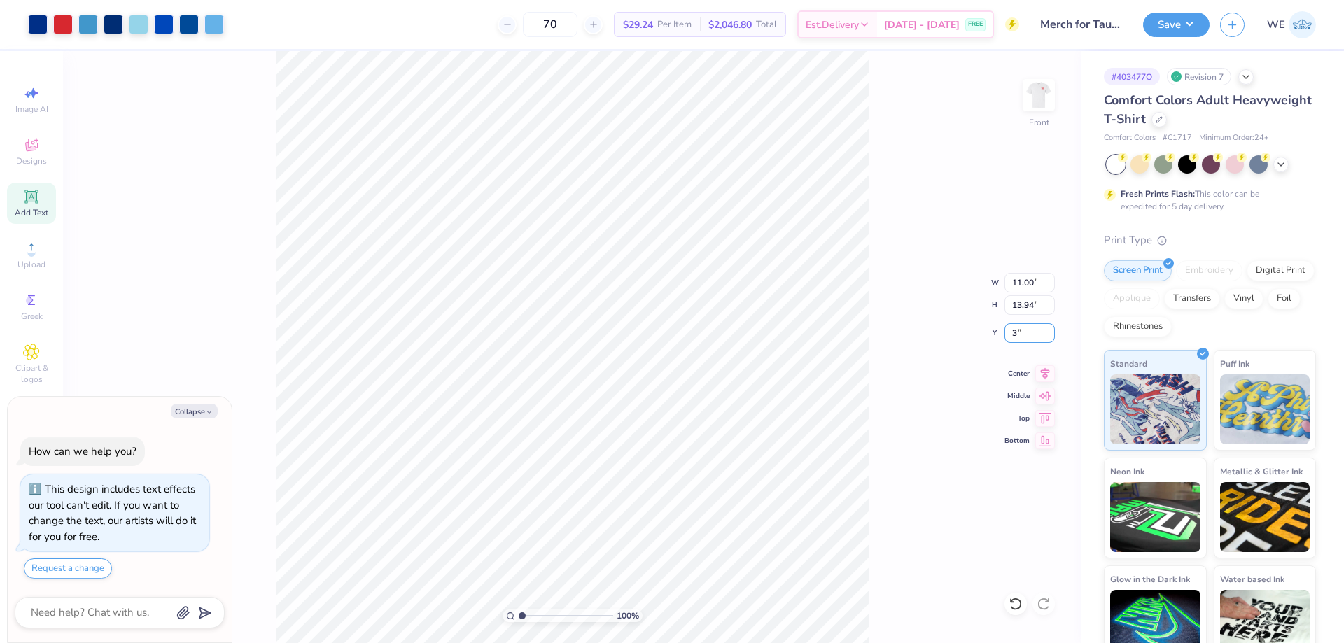
type input "3"
type textarea "x"
type input "3.00"
click at [1174, 15] on button "Save" at bounding box center [1176, 22] width 66 height 24
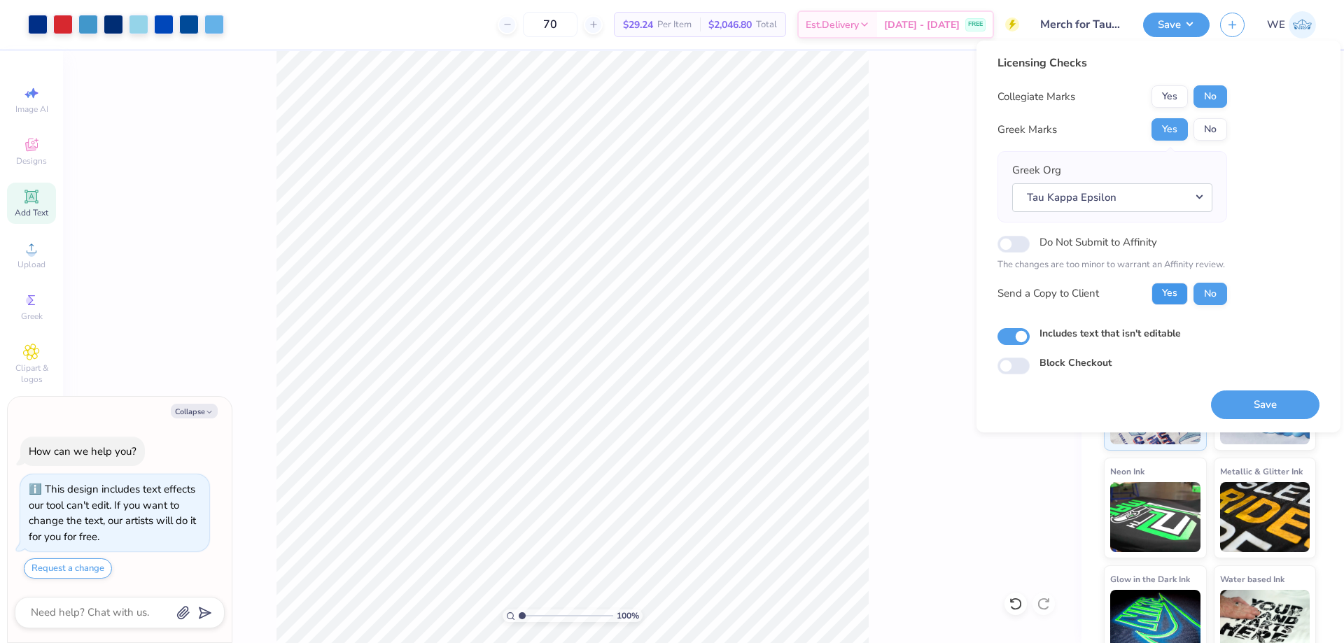
click at [1168, 297] on button "Yes" at bounding box center [1169, 294] width 36 height 22
click at [1247, 402] on button "Save" at bounding box center [1265, 405] width 108 height 29
type textarea "x"
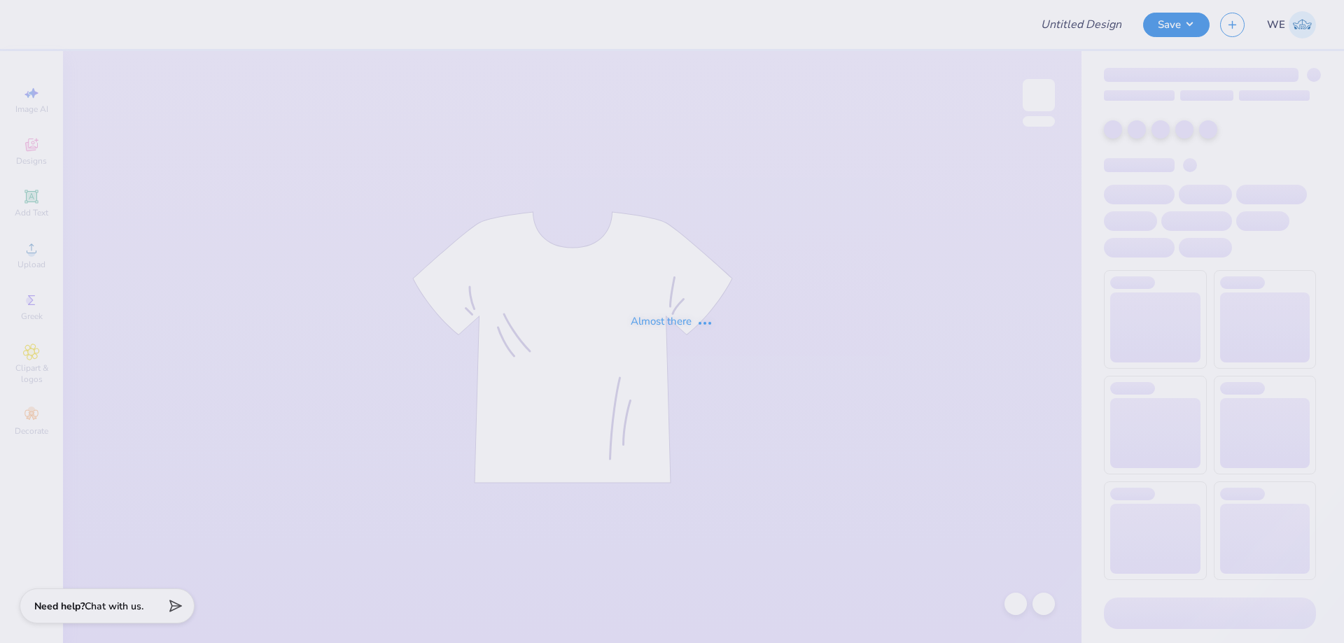
type input "KTP - Fall 2025 Shirt Design"
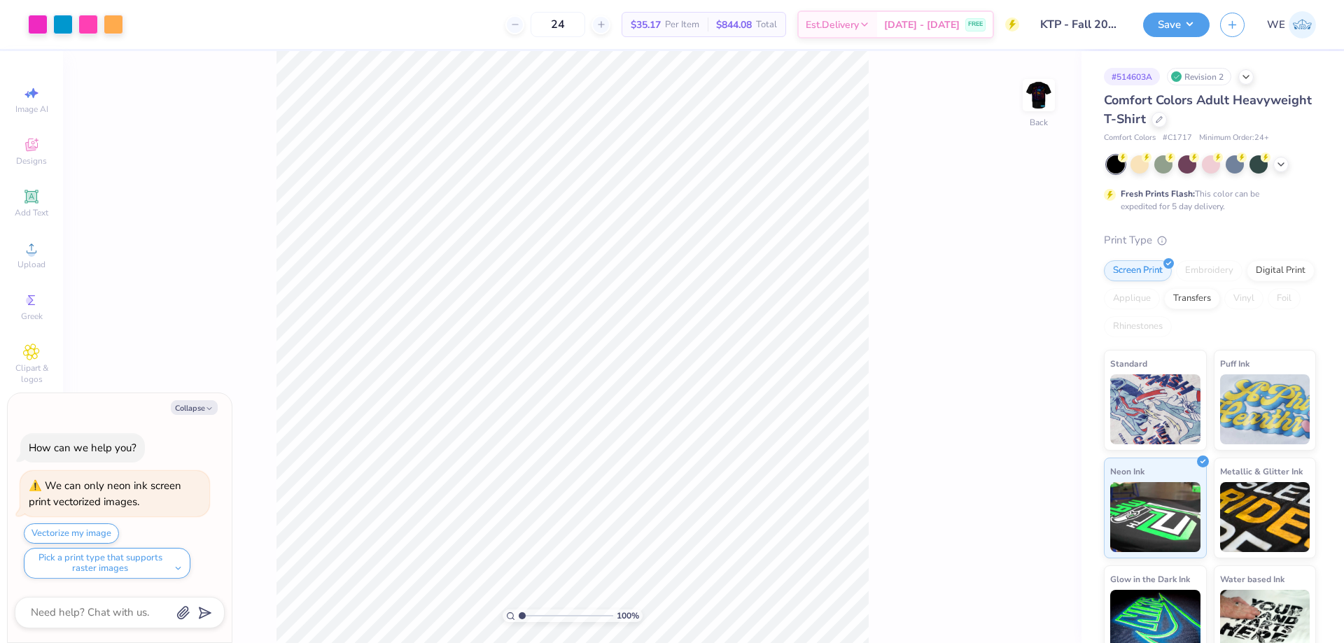
click at [925, 404] on div "100 % Back" at bounding box center [572, 347] width 1018 height 592
click at [1042, 101] on img at bounding box center [1039, 95] width 56 height 56
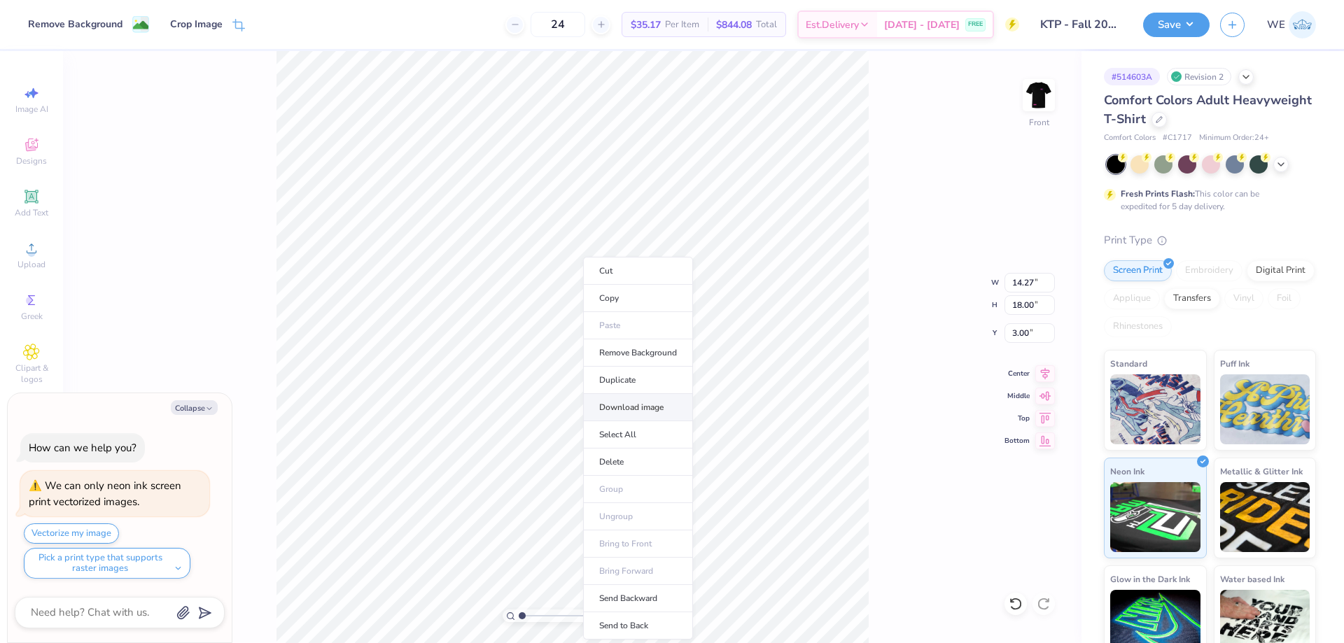
click at [649, 404] on li "Download image" at bounding box center [638, 407] width 110 height 27
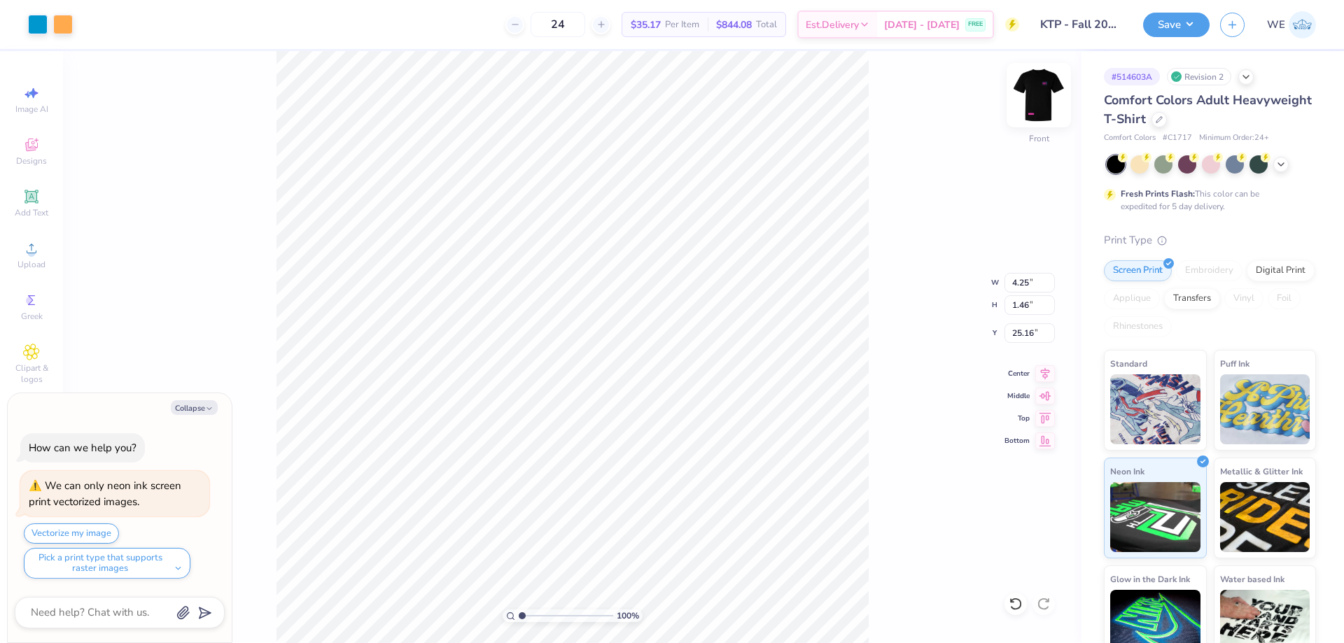
click at [1057, 79] on img at bounding box center [1039, 95] width 56 height 56
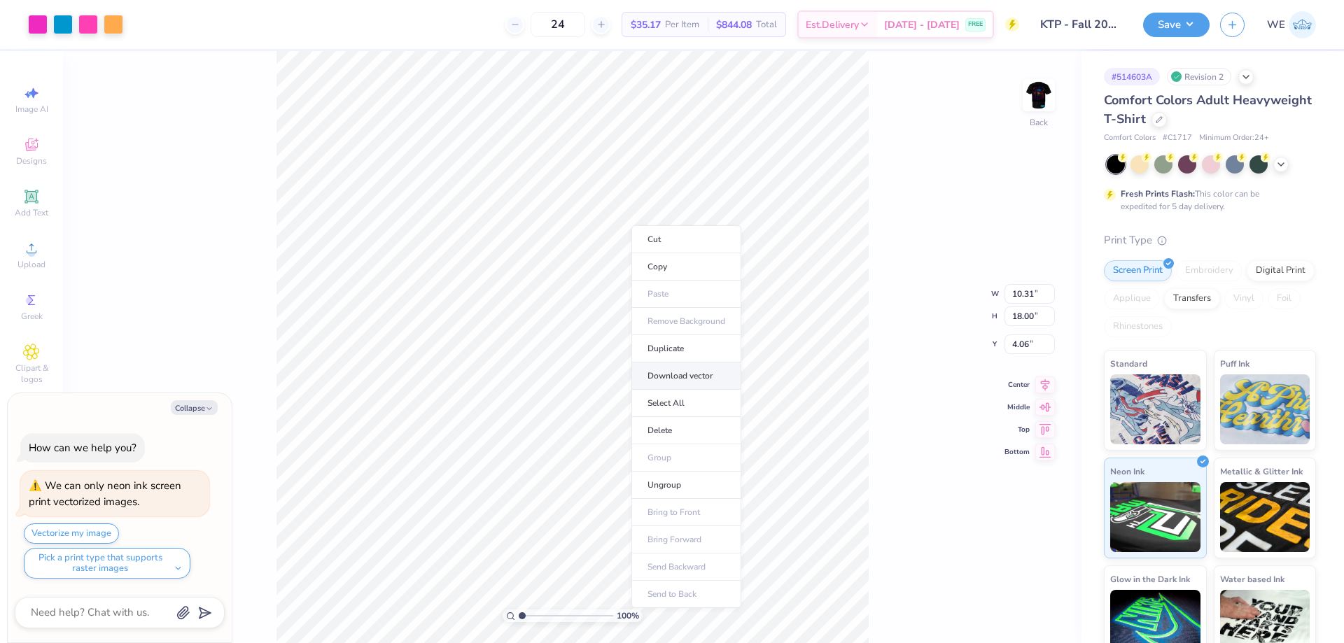
click at [694, 377] on li "Download vector" at bounding box center [686, 376] width 110 height 27
type textarea "x"
type input "4.09"
click at [1016, 97] on div "100 % Back W 10.31 10.31 " H 18.00 18.00 " Y 4.09 4.09 " Center Middle Top Bott…" at bounding box center [572, 347] width 1018 height 592
click at [1026, 93] on img at bounding box center [1039, 95] width 56 height 56
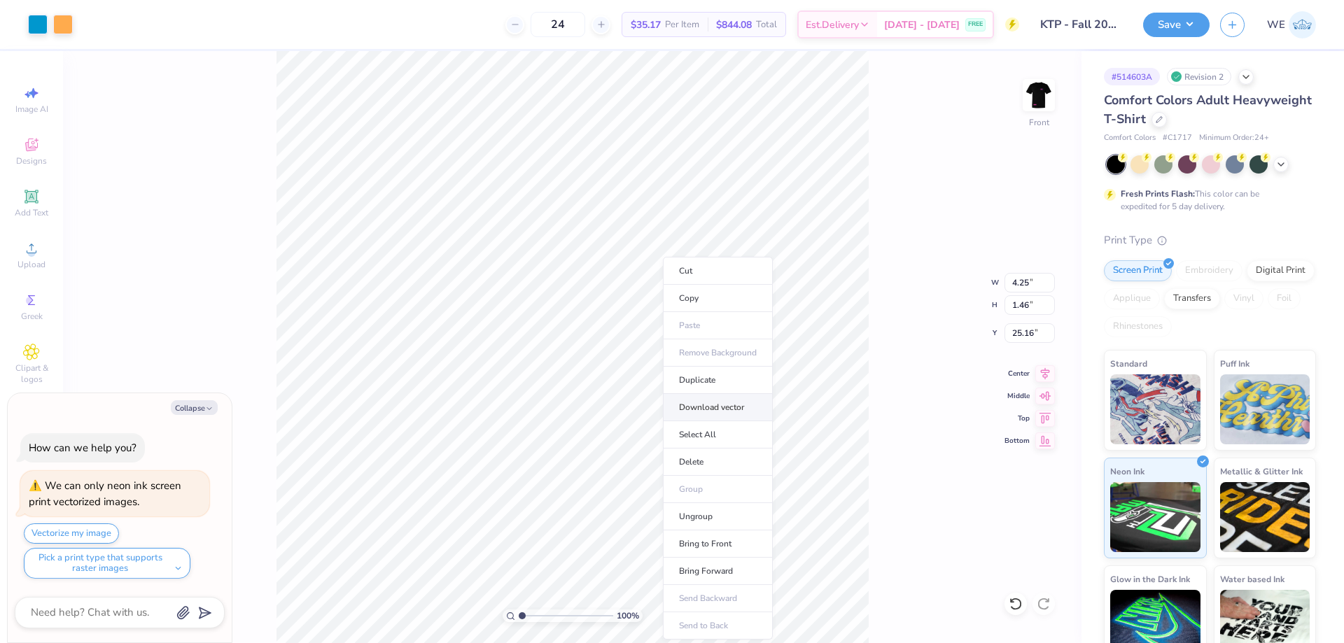
click at [720, 400] on li "Download vector" at bounding box center [718, 407] width 110 height 27
type textarea "x"
